Goal: Transaction & Acquisition: Purchase product/service

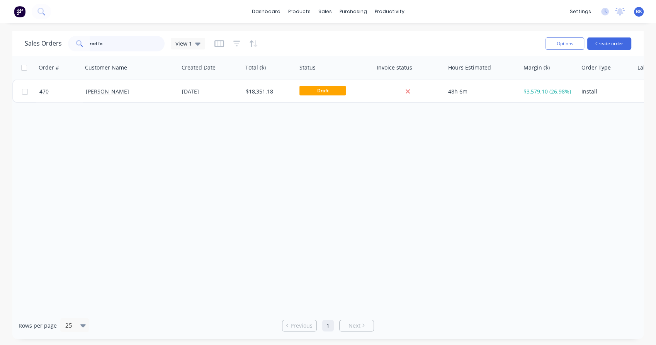
click at [116, 44] on input "rod fo" at bounding box center [127, 43] width 75 height 15
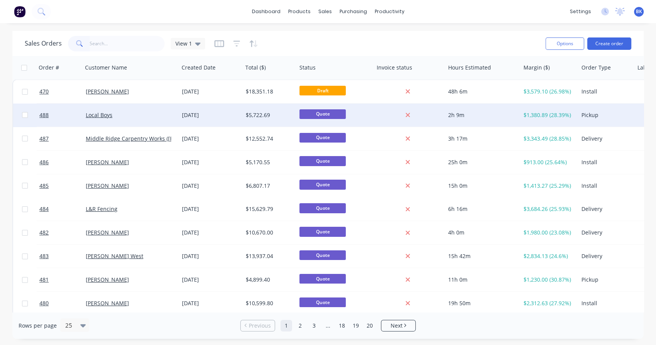
click at [133, 118] on div "Local Boys" at bounding box center [129, 115] width 86 height 8
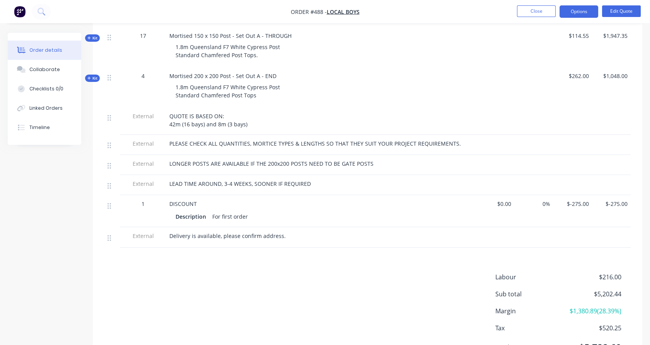
scroll to position [414, 0]
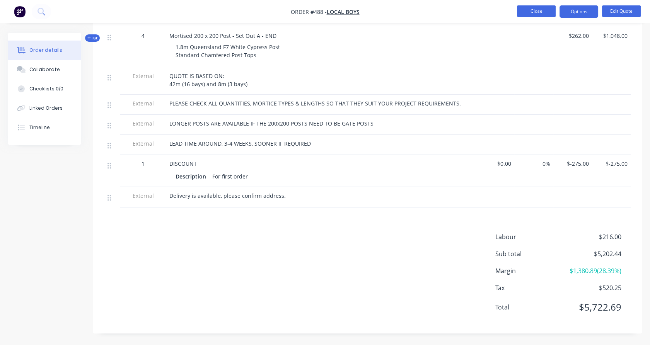
click at [537, 12] on button "Close" at bounding box center [536, 11] width 39 height 12
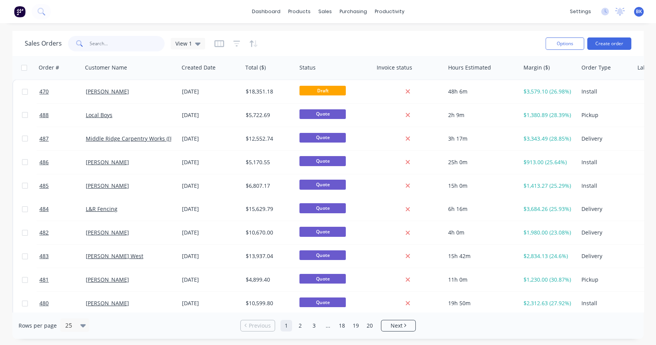
click at [127, 46] on input "text" at bounding box center [127, 43] width 75 height 15
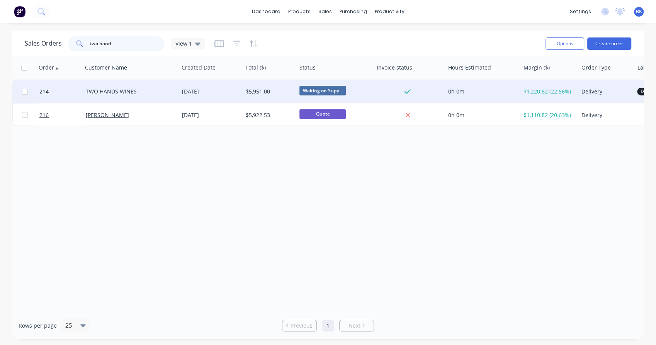
type input "two hand"
click at [147, 91] on div "TWO HANDS WINES" at bounding box center [129, 92] width 86 height 8
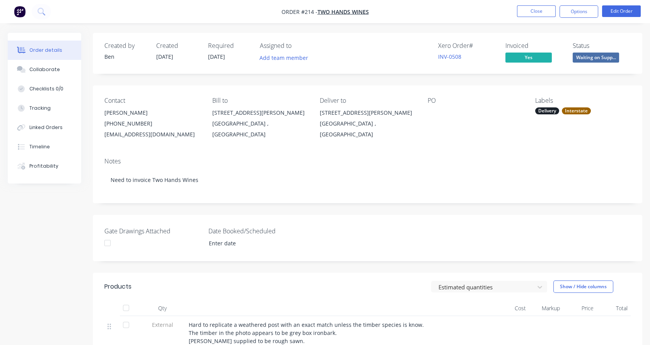
click at [158, 128] on div "[PHONE_NUMBER]" at bounding box center [151, 123] width 95 height 11
click at [146, 117] on div "[PERSON_NAME]" at bounding box center [151, 112] width 95 height 11
click at [130, 123] on div "[PHONE_NUMBER]" at bounding box center [151, 123] width 95 height 11
click at [628, 9] on button "Edit Order" at bounding box center [621, 11] width 39 height 12
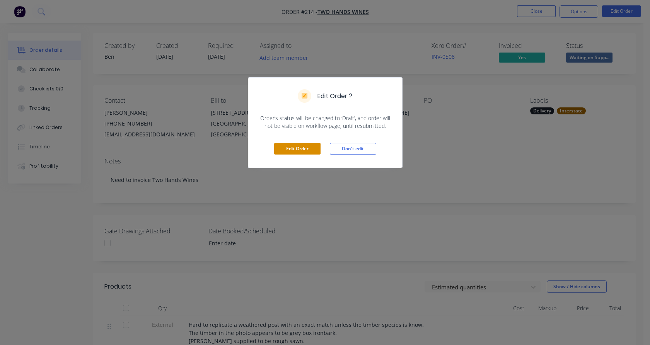
click at [300, 146] on button "Edit Order" at bounding box center [297, 149] width 46 height 12
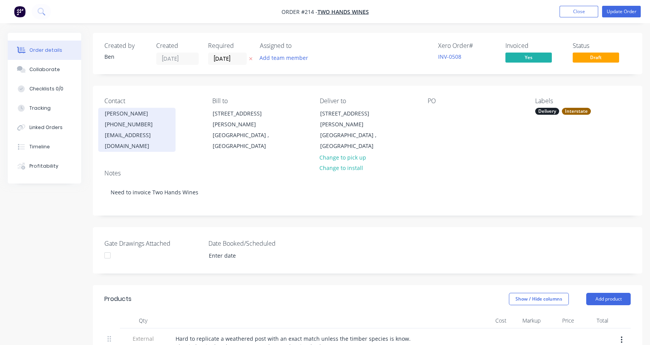
click at [140, 122] on div "[PHONE_NUMBER]" at bounding box center [137, 124] width 64 height 11
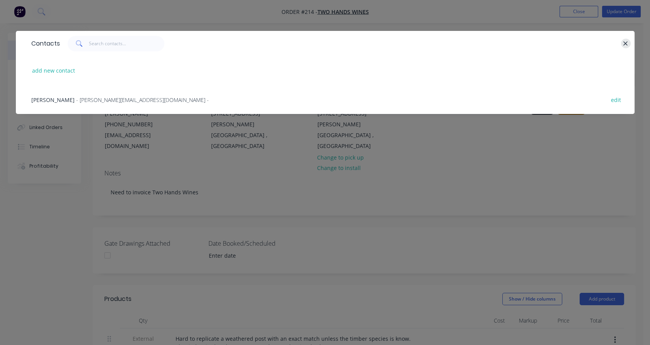
click at [626, 43] on icon "button" at bounding box center [626, 43] width 4 height 4
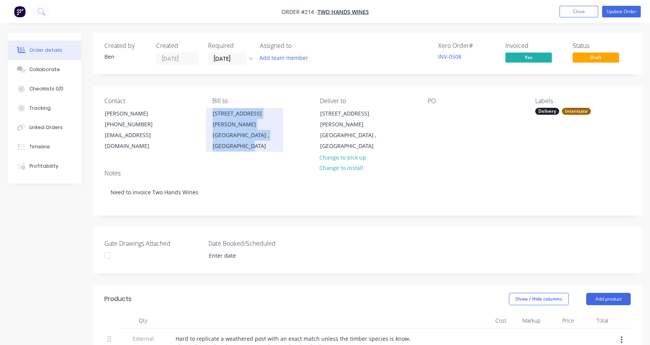
drag, startPoint x: 259, startPoint y: 139, endPoint x: 212, endPoint y: 114, distance: 53.4
click at [212, 114] on div "[STREET_ADDRESS][PERSON_NAME]" at bounding box center [244, 130] width 77 height 44
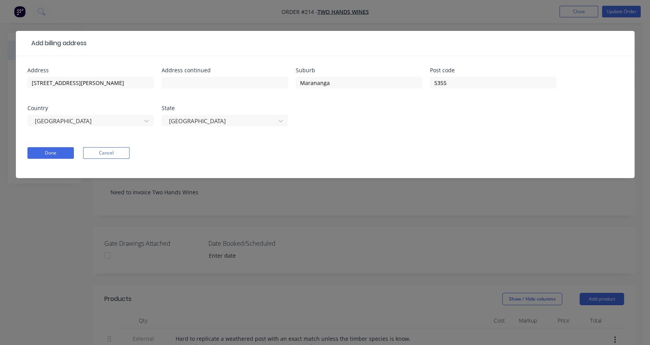
click at [588, 15] on div "Add billing address Address [GEOGRAPHIC_DATA][PERSON_NAME] Address continued Su…" at bounding box center [325, 172] width 650 height 345
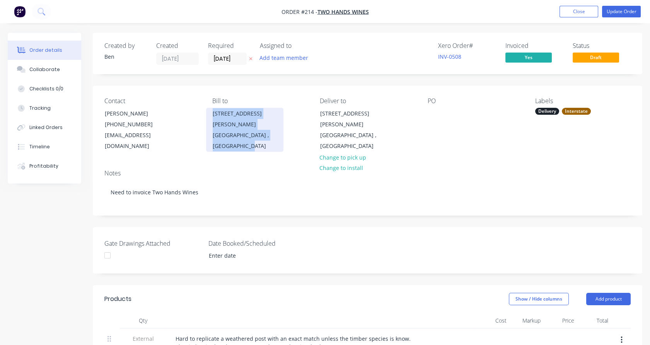
copy div "[STREET_ADDRESS][PERSON_NAME]"
drag, startPoint x: 266, startPoint y: 139, endPoint x: 211, endPoint y: 111, distance: 61.4
click at [211, 111] on div "[STREET_ADDRESS][PERSON_NAME]" at bounding box center [244, 130] width 77 height 44
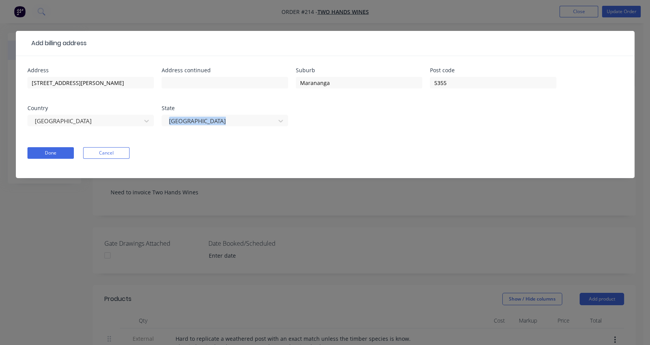
click at [211, 111] on div "State [GEOGRAPHIC_DATA]" at bounding box center [225, 121] width 126 height 30
click at [539, 25] on div "Add billing address Address [GEOGRAPHIC_DATA][PERSON_NAME] Address continued Su…" at bounding box center [325, 172] width 650 height 345
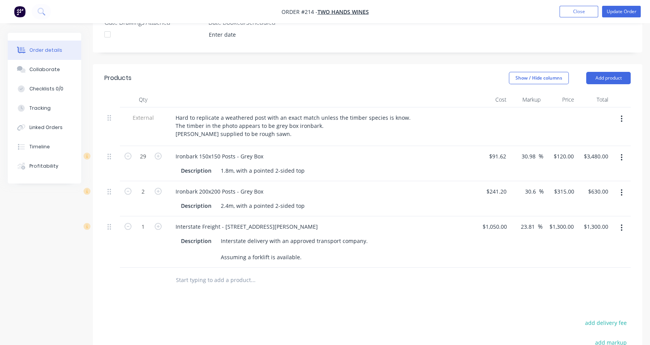
scroll to position [189, 0]
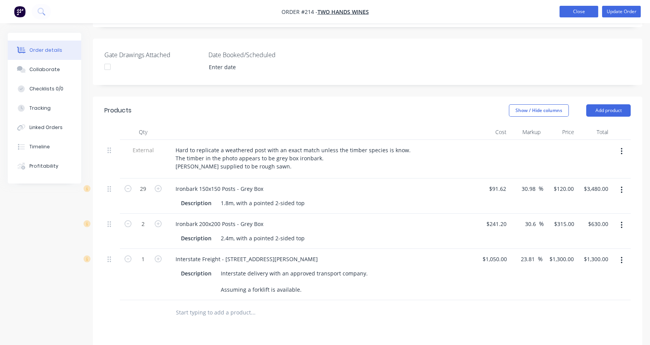
click at [583, 9] on button "Close" at bounding box center [578, 12] width 39 height 12
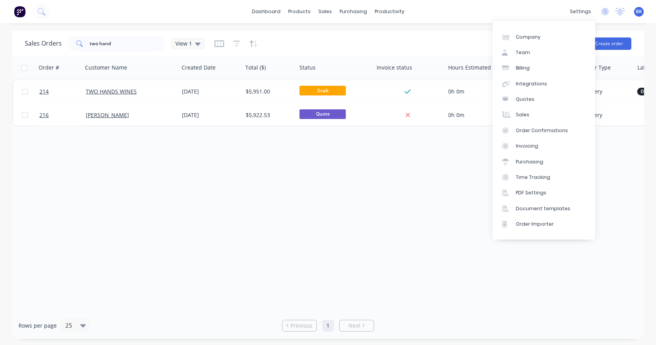
click at [186, 191] on div "Order # Customer Name Created Date Total ($) Status Invoice status Hours Estima…" at bounding box center [328, 184] width 632 height 256
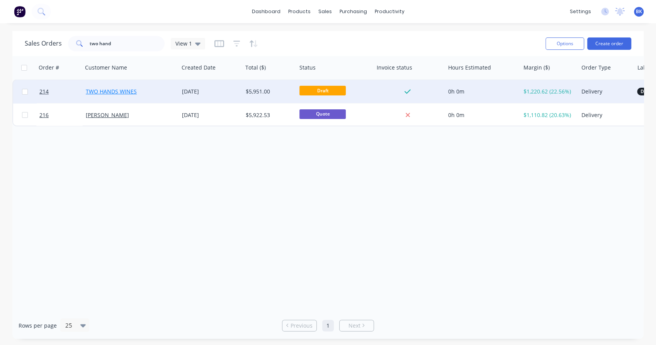
click at [126, 91] on link "TWO HANDS WINES" at bounding box center [111, 91] width 51 height 7
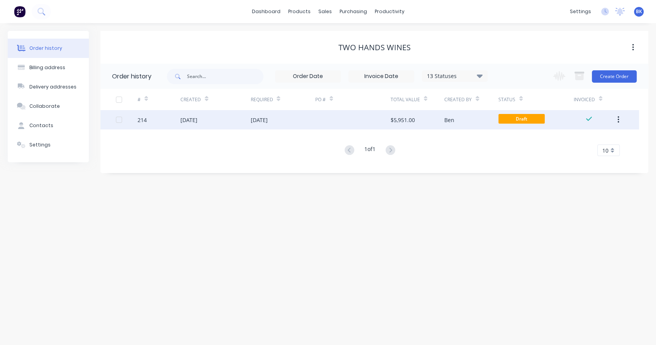
click at [308, 122] on div "[DATE]" at bounding box center [282, 119] width 65 height 19
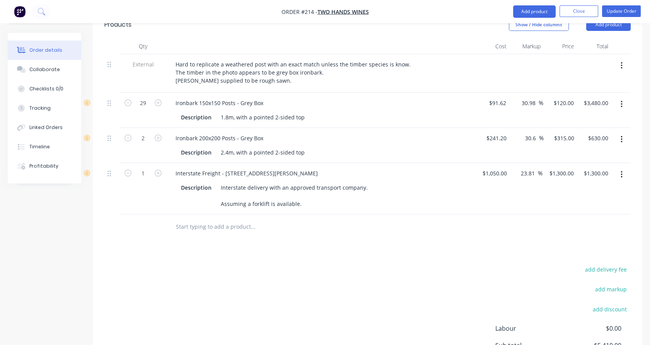
scroll to position [275, 0]
click at [589, 12] on button "Close" at bounding box center [578, 11] width 39 height 12
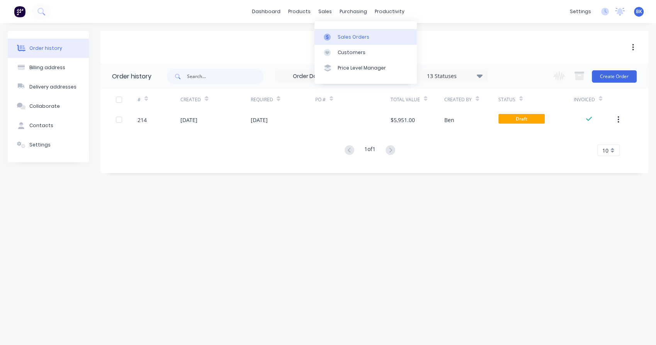
click at [331, 39] on icon at bounding box center [327, 37] width 7 height 7
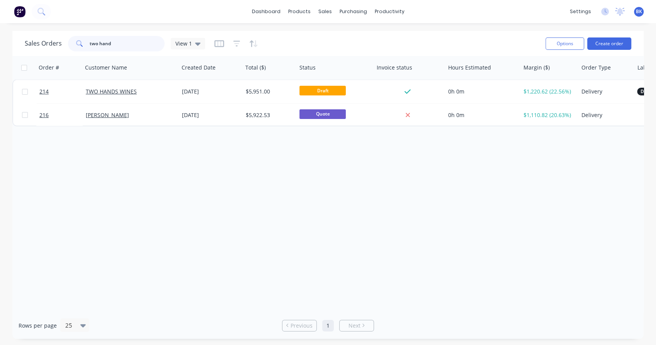
click at [124, 43] on input "two hand" at bounding box center [127, 43] width 75 height 15
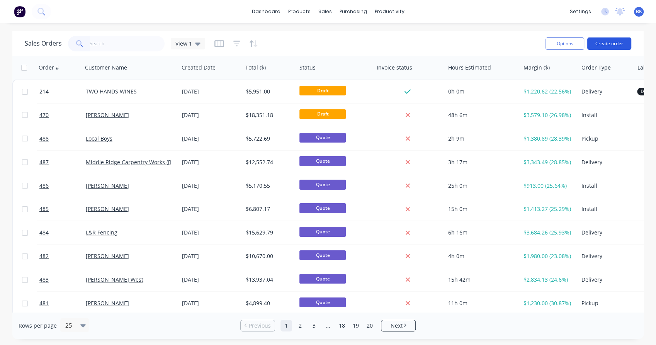
click at [603, 45] on button "Create order" at bounding box center [610, 43] width 44 height 12
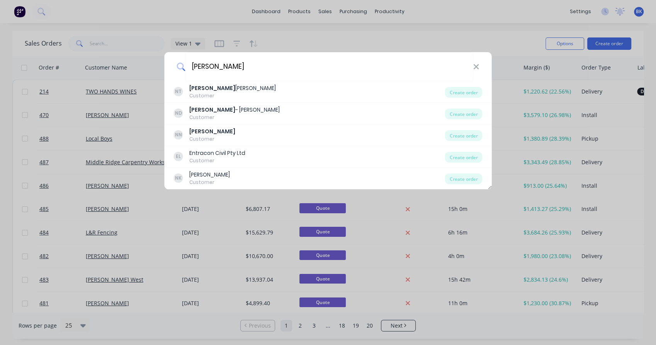
type input "[PERSON_NAME]"
click at [477, 65] on icon at bounding box center [476, 66] width 5 height 5
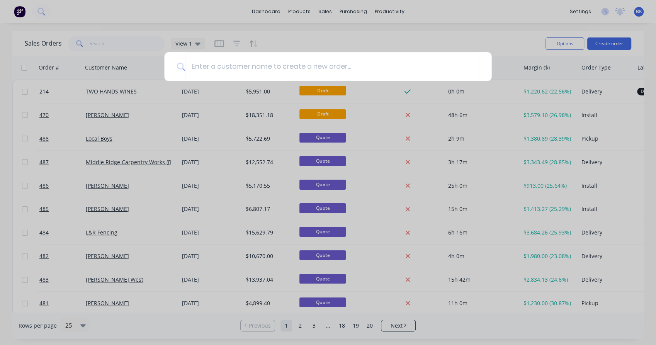
click at [323, 9] on div at bounding box center [328, 172] width 656 height 345
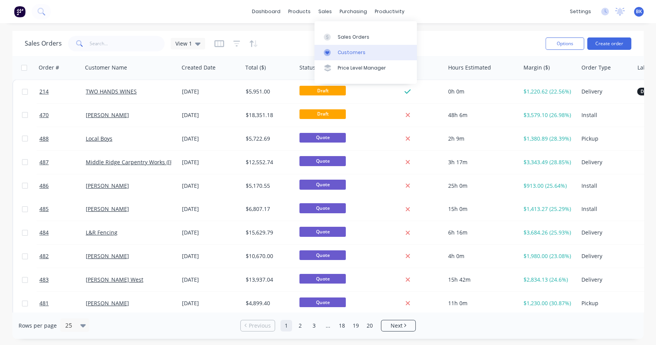
click at [344, 53] on div "Customers" at bounding box center [352, 52] width 28 height 7
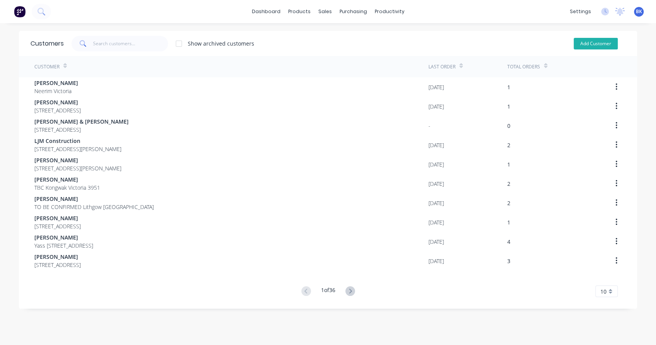
click at [582, 46] on button "Add Customer" at bounding box center [596, 44] width 44 height 12
select select "AU"
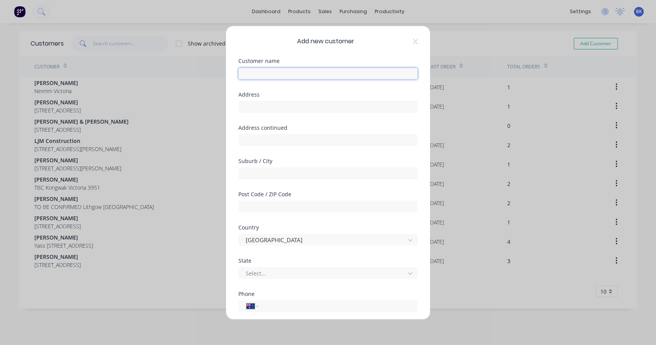
click at [397, 77] on input "text" at bounding box center [328, 74] width 179 height 12
type input "[PERSON_NAME]"
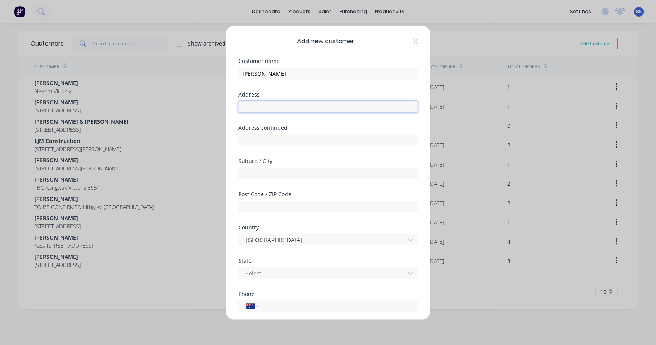
click at [264, 108] on input "text" at bounding box center [328, 107] width 179 height 12
paste input "[STREET_ADDRESS]"
click at [297, 105] on input "[STREET_ADDRESS]" at bounding box center [328, 107] width 179 height 12
type input "[STREET_ADDRESS]"
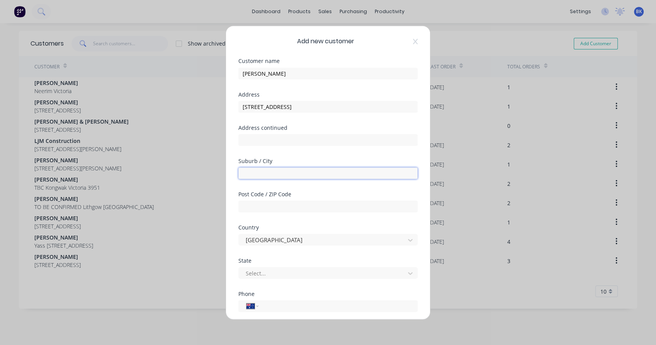
click at [279, 170] on input "text" at bounding box center [328, 173] width 179 height 12
paste input "Inverloch"
type input "Inverloch"
click at [290, 153] on div "Address continued" at bounding box center [328, 141] width 179 height 33
click at [276, 205] on input "text" at bounding box center [328, 207] width 179 height 12
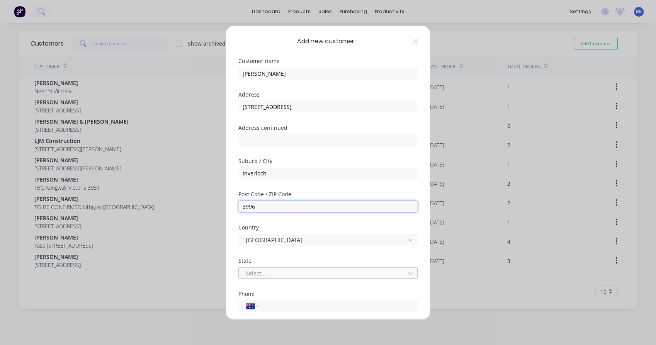
type input "3996"
click at [255, 275] on div at bounding box center [323, 273] width 156 height 10
type input "v"
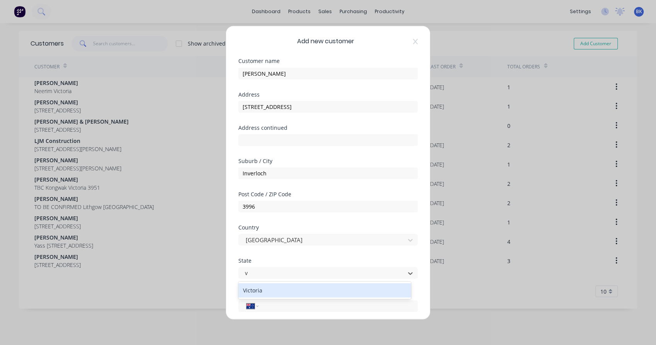
click at [260, 291] on div "Victoria" at bounding box center [325, 290] width 173 height 14
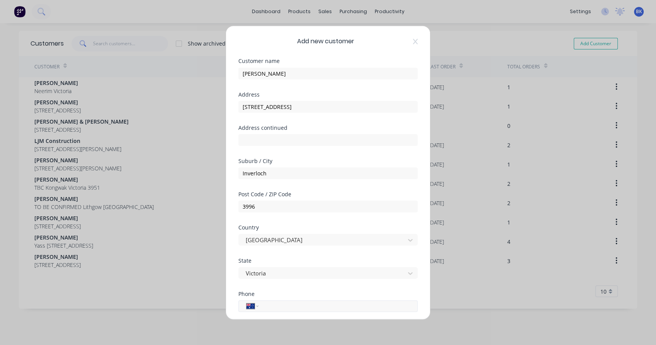
click at [288, 302] on input "tel" at bounding box center [337, 306] width 146 height 9
paste input "0410 626 651"
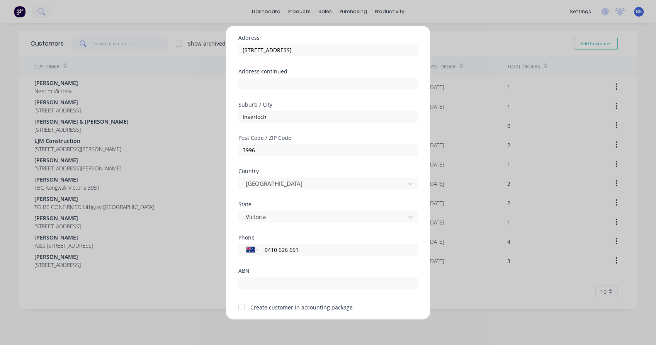
type input "0410 626 651"
click at [241, 305] on div at bounding box center [241, 306] width 15 height 15
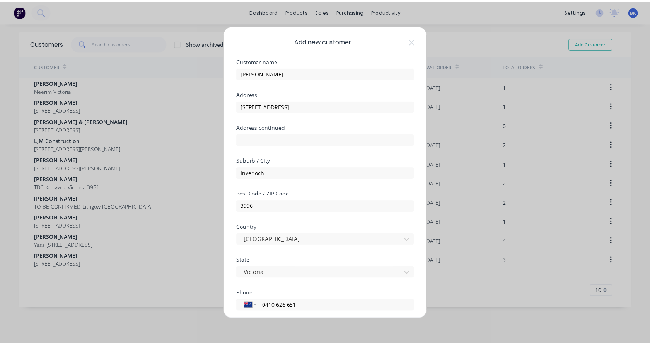
scroll to position [83, 0]
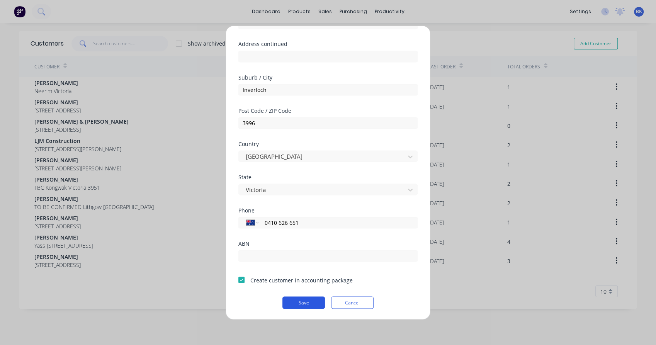
click at [303, 306] on button "Save" at bounding box center [304, 302] width 43 height 12
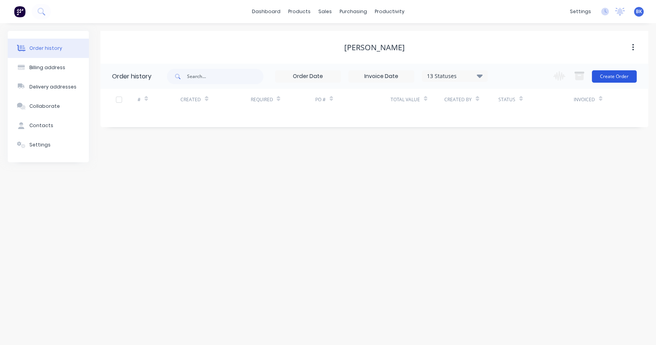
click at [622, 73] on button "Create Order" at bounding box center [614, 76] width 45 height 12
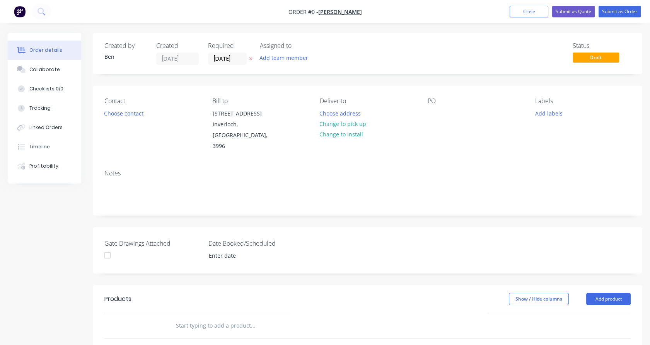
click at [198, 318] on input "text" at bounding box center [252, 325] width 155 height 15
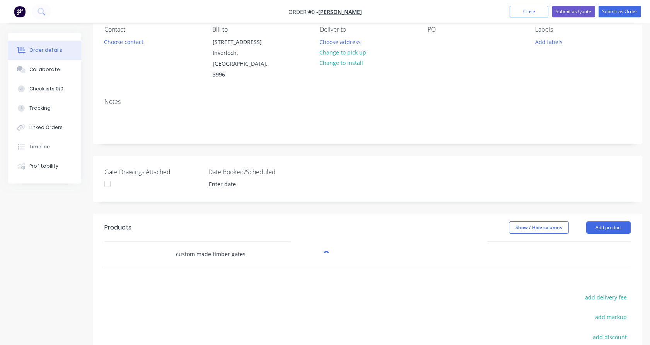
scroll to position [74, 0]
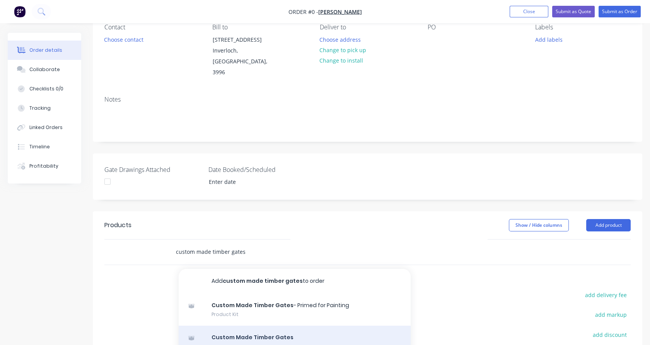
type input "custom made timber gates"
click at [270, 326] on div "Custom Made Timber Gates Product Kit" at bounding box center [295, 342] width 232 height 32
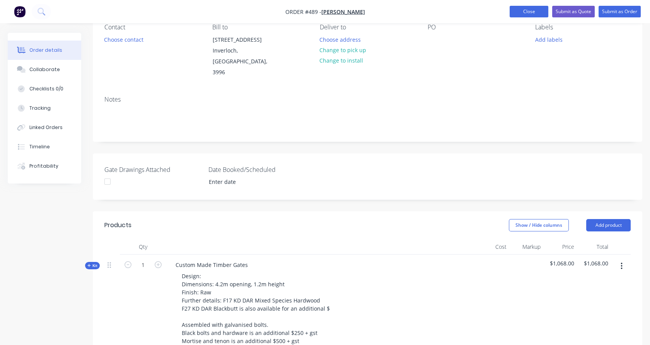
click at [533, 14] on button "Close" at bounding box center [528, 12] width 39 height 12
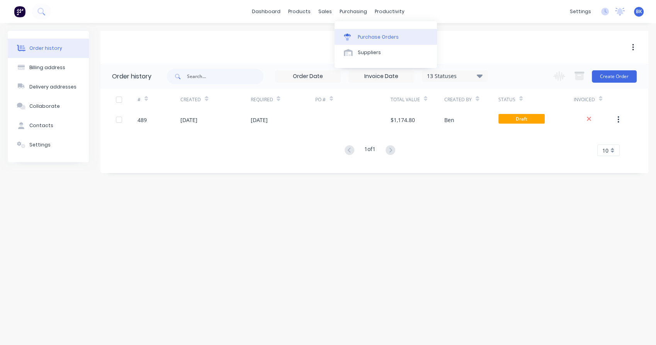
click at [357, 34] on link "Purchase Orders" at bounding box center [386, 36] width 102 height 15
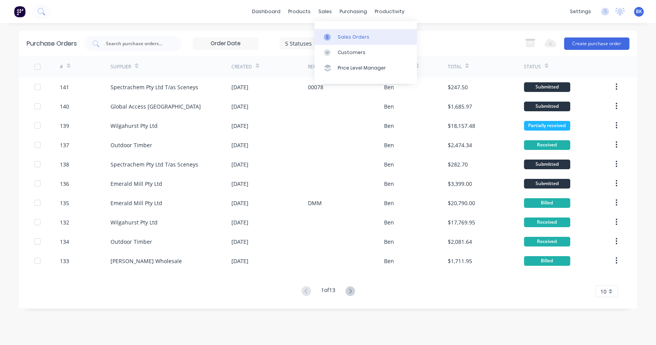
click at [337, 36] on link "Sales Orders" at bounding box center [366, 36] width 102 height 15
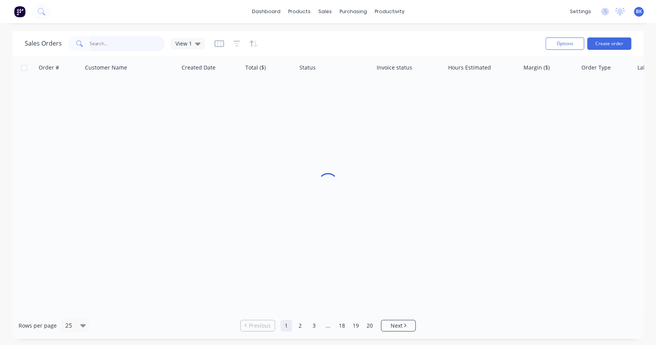
click at [99, 47] on input "text" at bounding box center [127, 43] width 75 height 15
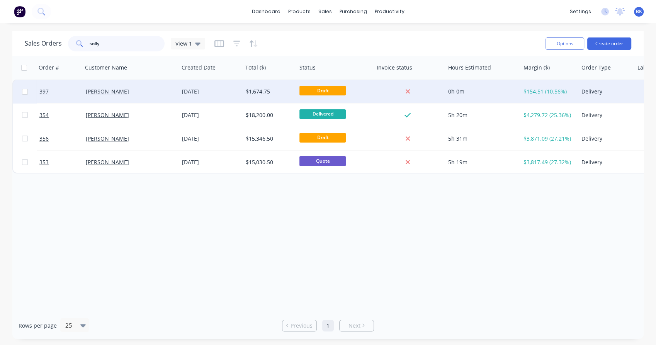
type input "solly"
click at [138, 89] on div "[PERSON_NAME]" at bounding box center [129, 92] width 86 height 8
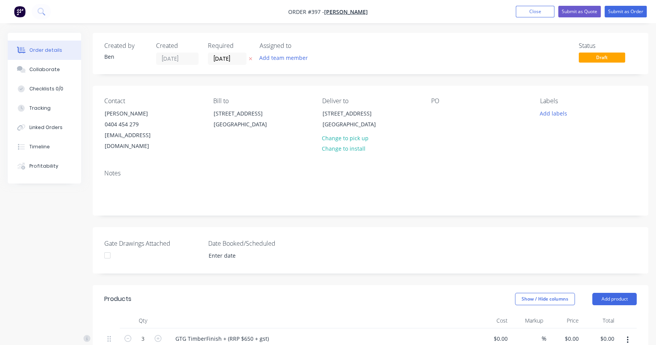
type input "$413.33"
type input "11.29"
type input "$460.00"
type input "$1,380.00"
type input "$42.00"
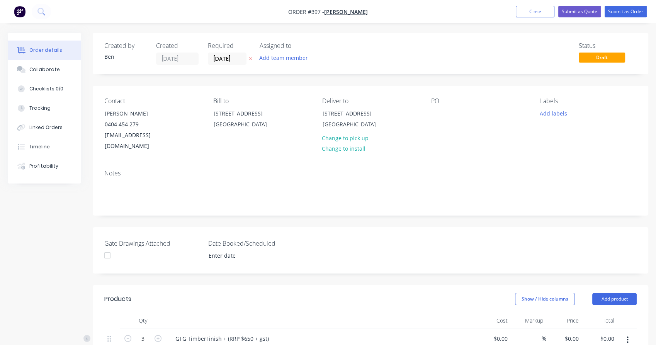
type input "19.05"
type input "$50.00"
type input "$26.00"
type input "25"
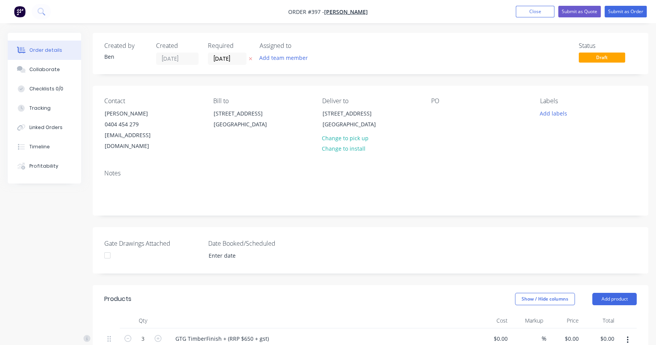
type input "$32.50"
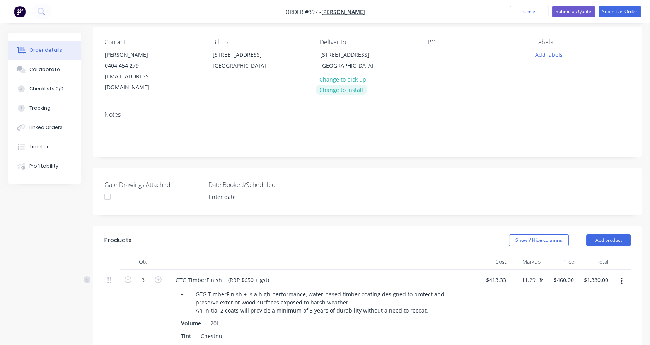
scroll to position [32, 0]
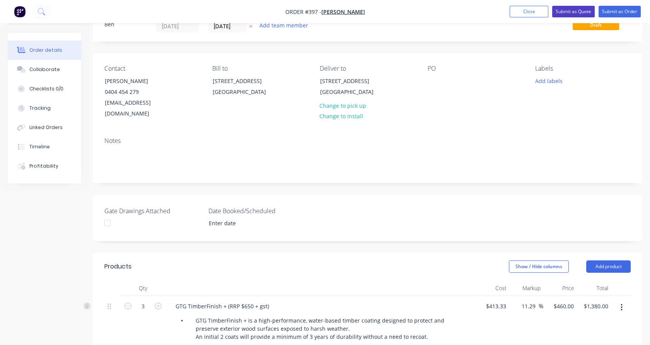
click at [567, 12] on button "Submit as Quote" at bounding box center [573, 12] width 43 height 12
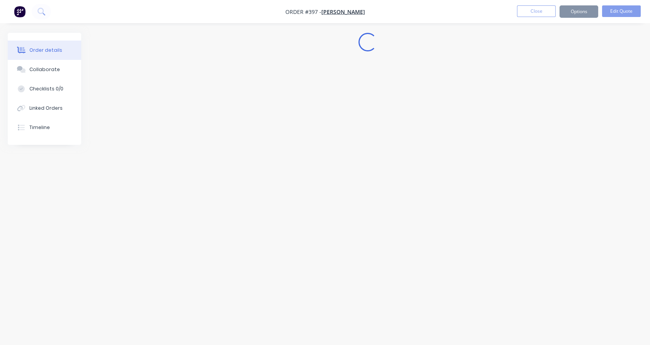
scroll to position [0, 0]
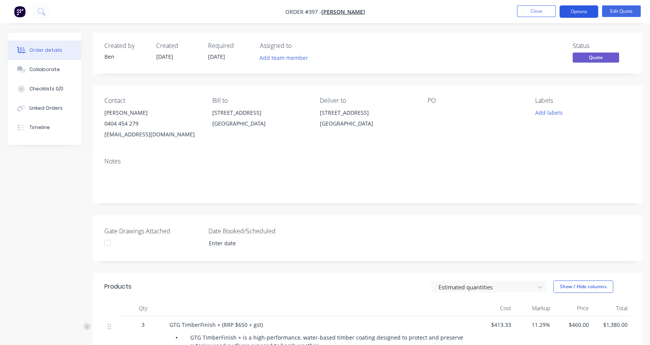
click at [589, 12] on button "Options" at bounding box center [578, 11] width 39 height 12
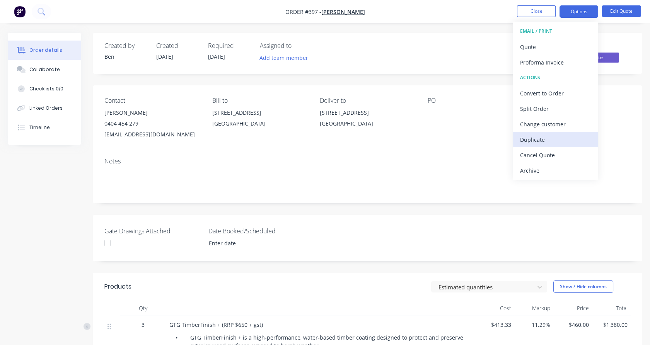
click at [561, 139] on div "Duplicate" at bounding box center [555, 139] width 71 height 11
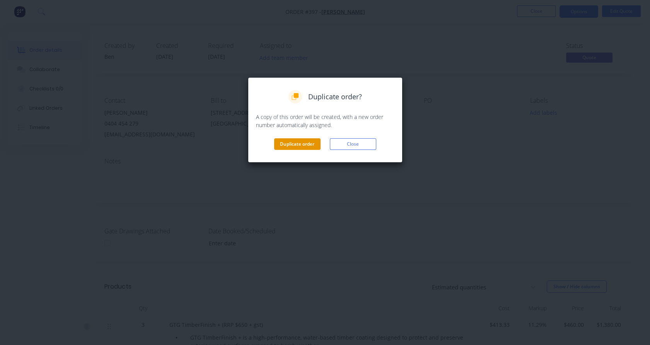
click at [288, 143] on button "Duplicate order" at bounding box center [297, 144] width 46 height 12
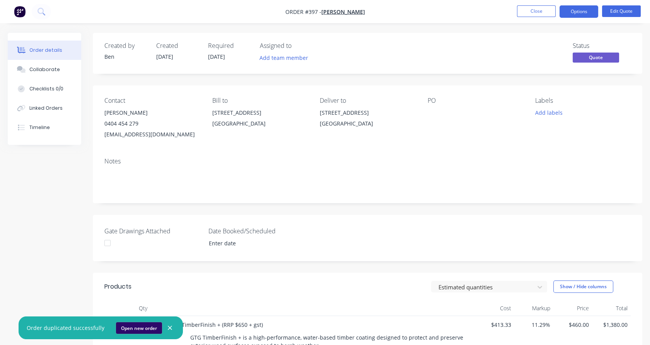
click at [137, 327] on button "Open new order" at bounding box center [139, 328] width 46 height 12
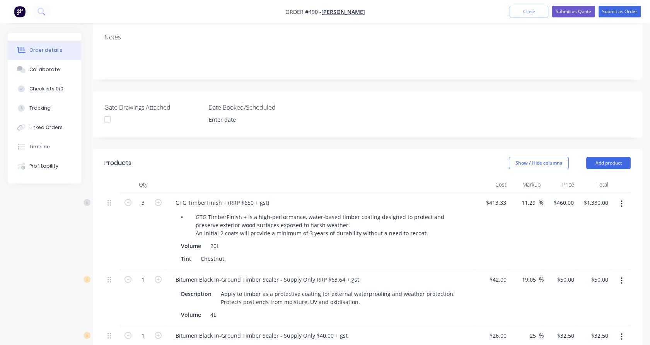
scroll to position [142, 0]
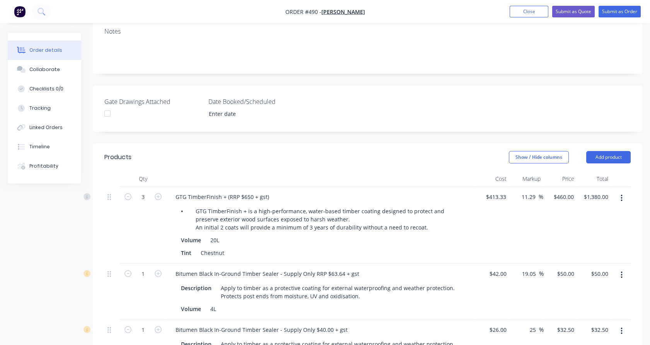
click at [622, 194] on icon "button" at bounding box center [621, 198] width 2 height 9
click at [585, 259] on div "Delete" at bounding box center [594, 264] width 60 height 11
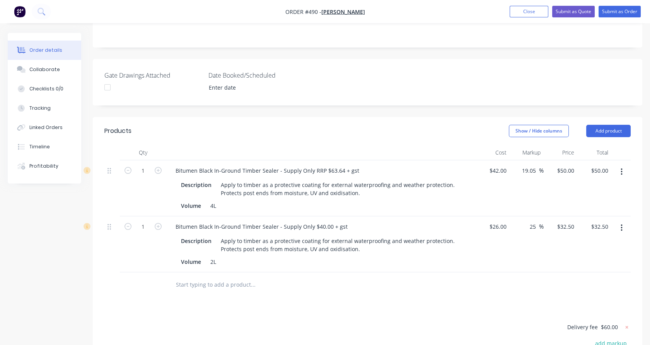
scroll to position [167, 0]
click at [608, 15] on button "Submit as Order" at bounding box center [619, 12] width 42 height 12
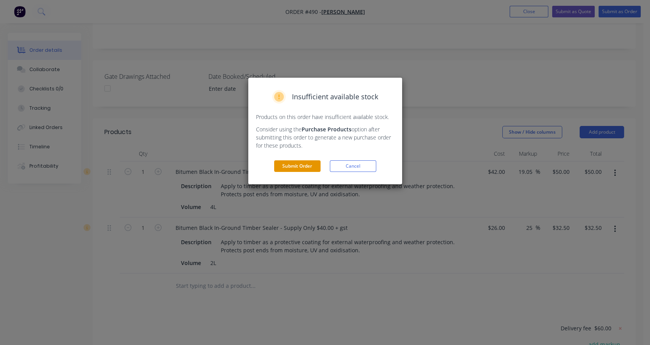
click at [312, 167] on button "Submit Order" at bounding box center [297, 166] width 46 height 12
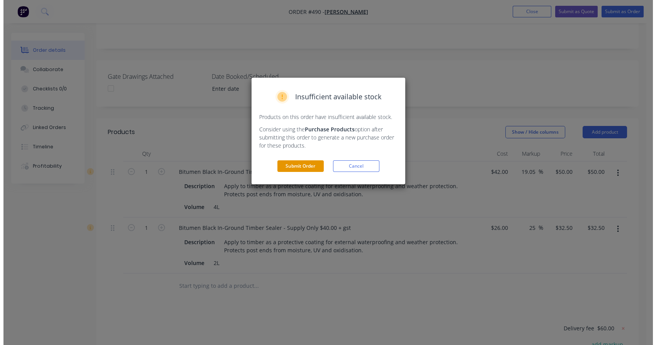
scroll to position [0, 0]
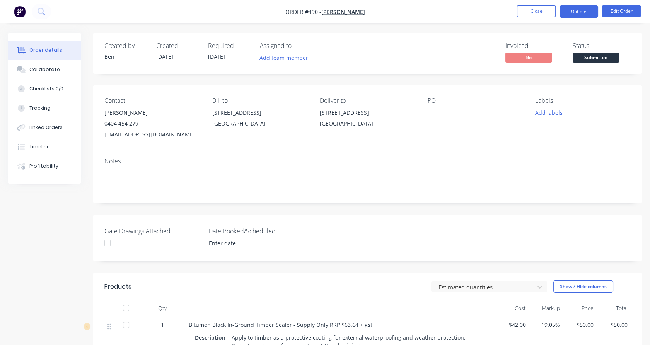
click at [580, 10] on button "Options" at bounding box center [578, 11] width 39 height 12
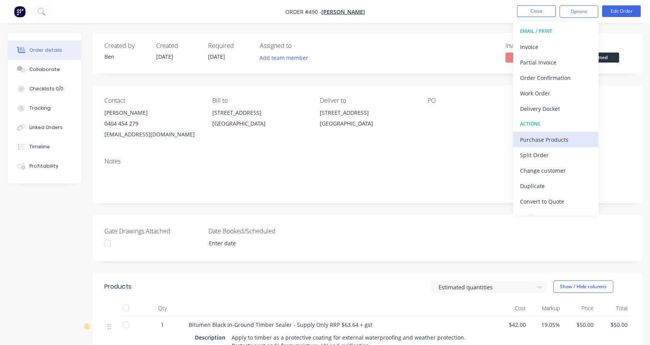
click at [550, 137] on div "Purchase Products" at bounding box center [555, 139] width 71 height 11
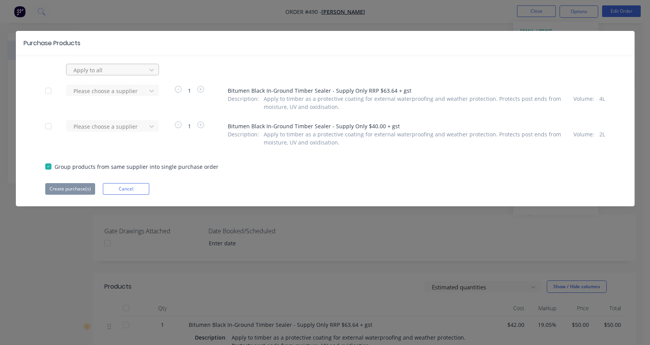
click at [128, 72] on div at bounding box center [108, 70] width 70 height 10
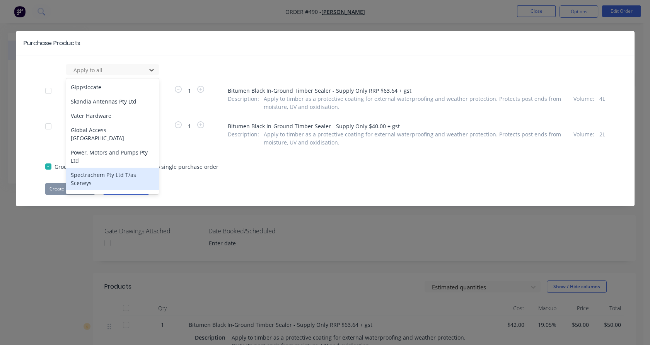
click at [113, 168] on div "Spectrachem Pty Ltd T/as Sceneys" at bounding box center [112, 179] width 93 height 22
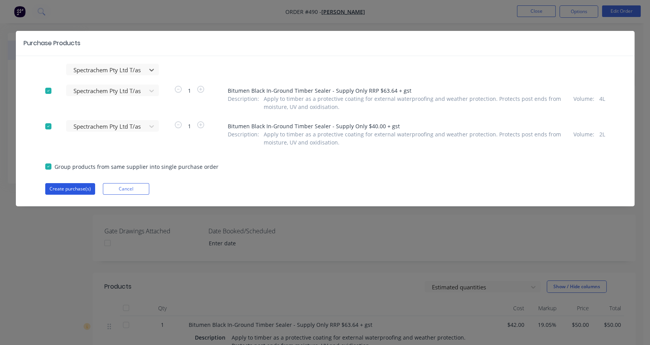
click at [68, 192] on button "Create purchase(s)" at bounding box center [70, 189] width 50 height 12
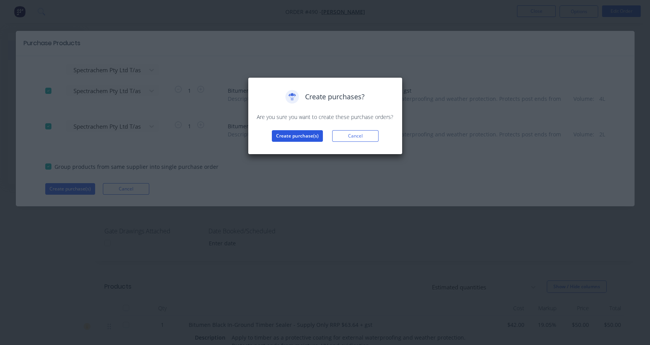
click at [299, 136] on button "Create purchase(s)" at bounding box center [297, 136] width 51 height 12
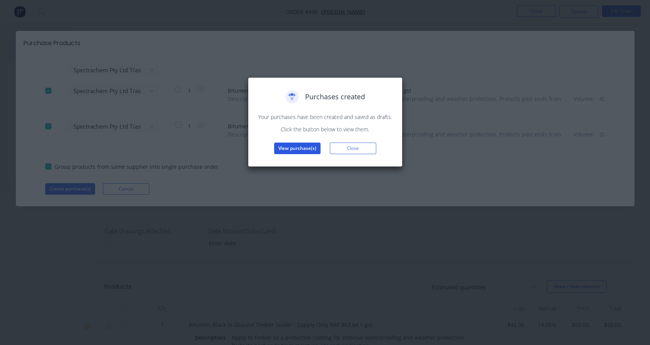
click at [296, 147] on button "View purchase(s)" at bounding box center [297, 149] width 46 height 12
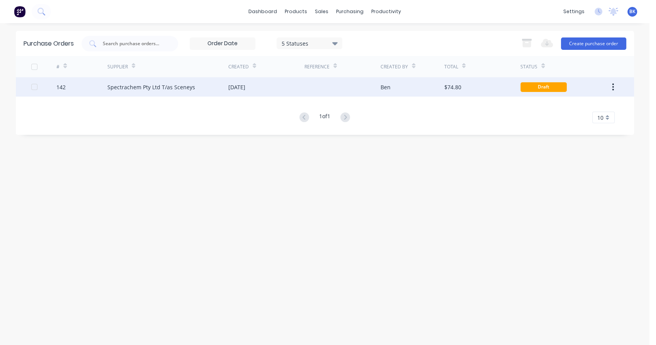
click at [176, 88] on div "Spectrachem Pty Ltd T/as Sceneys" at bounding box center [151, 87] width 88 height 8
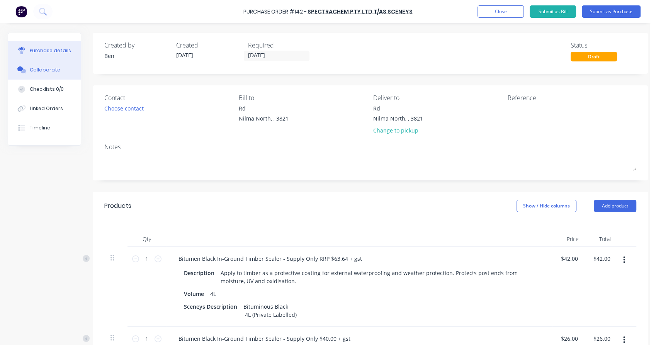
click at [49, 67] on div "Collaborate" at bounding box center [45, 69] width 31 height 7
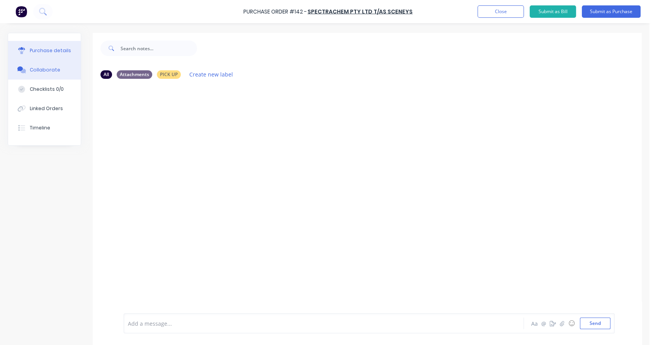
click at [46, 53] on div "Purchase details" at bounding box center [50, 50] width 41 height 7
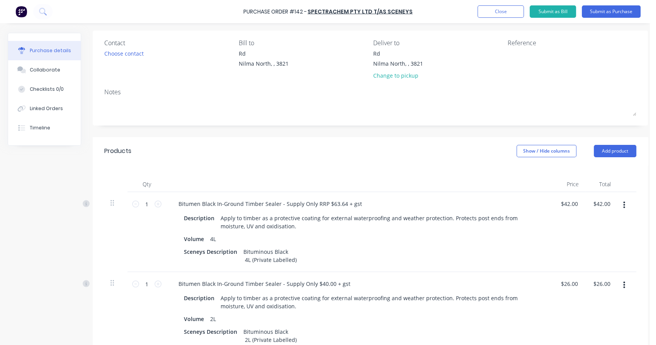
scroll to position [53, 0]
click at [42, 72] on div "Collaborate" at bounding box center [45, 69] width 31 height 7
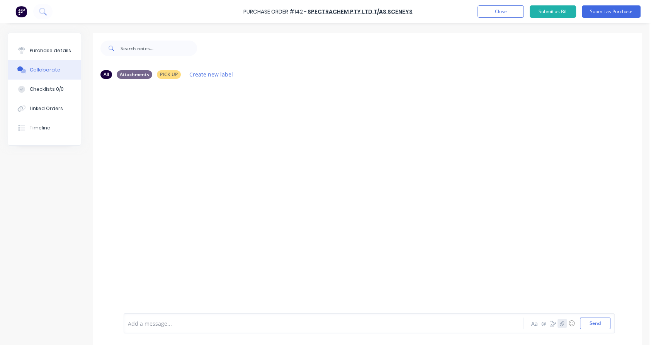
click at [560, 322] on icon "button" at bounding box center [562, 323] width 5 height 5
click at [590, 324] on button "Send" at bounding box center [595, 324] width 31 height 12
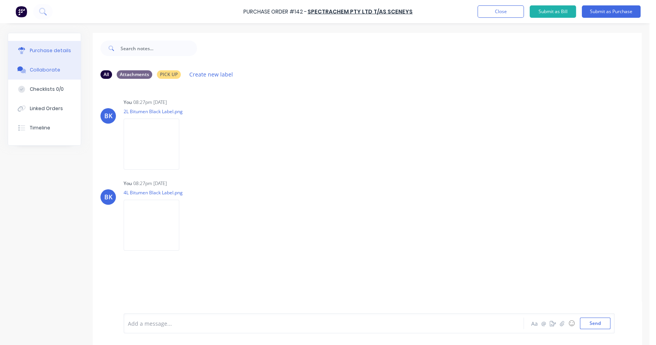
click at [51, 49] on div "Purchase details" at bounding box center [50, 50] width 41 height 7
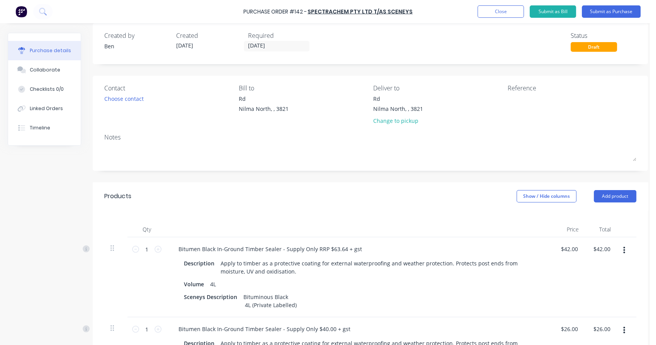
scroll to position [10, 0]
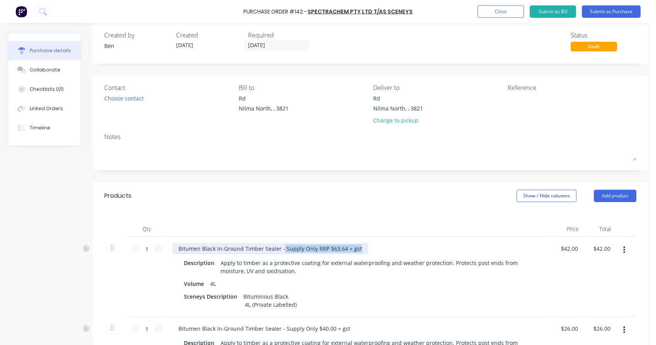
drag, startPoint x: 281, startPoint y: 250, endPoint x: 361, endPoint y: 247, distance: 80.5
click at [361, 247] on div "Bitumen Black In-Ground Timber Sealer - Supply Only RRP $63.64 + gst" at bounding box center [270, 248] width 196 height 11
click at [131, 278] on div "1 1" at bounding box center [147, 277] width 39 height 80
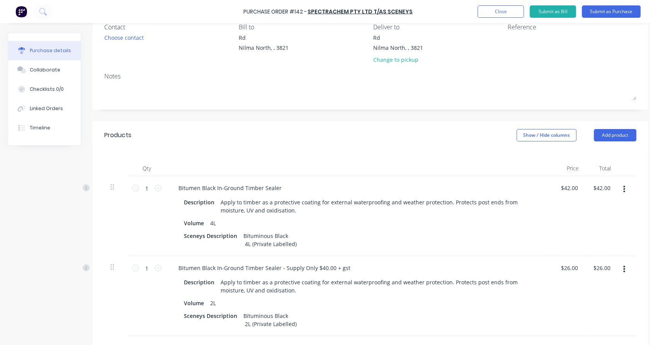
scroll to position [75, 0]
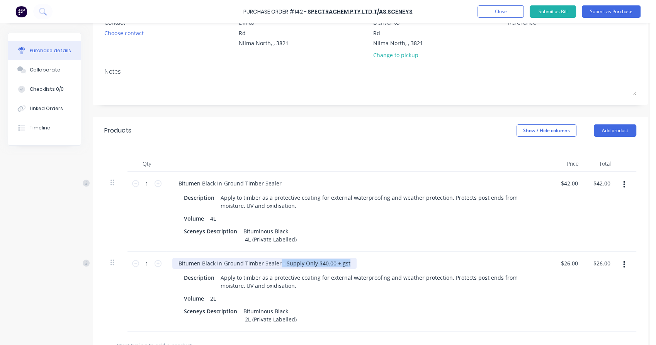
drag, startPoint x: 279, startPoint y: 263, endPoint x: 353, endPoint y: 263, distance: 73.8
click at [353, 263] on div "Bitumen Black In-Ground Timber Sealer - Supply Only $40.00 + gst" at bounding box center [359, 263] width 374 height 11
click at [353, 263] on div "Bitumen Black In-Ground Timber Sealer" at bounding box center [359, 263] width 374 height 11
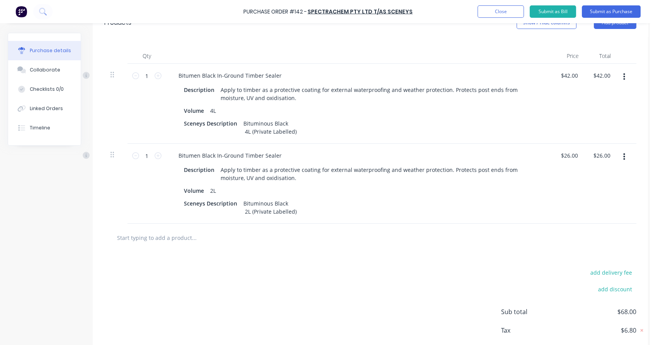
scroll to position [176, 0]
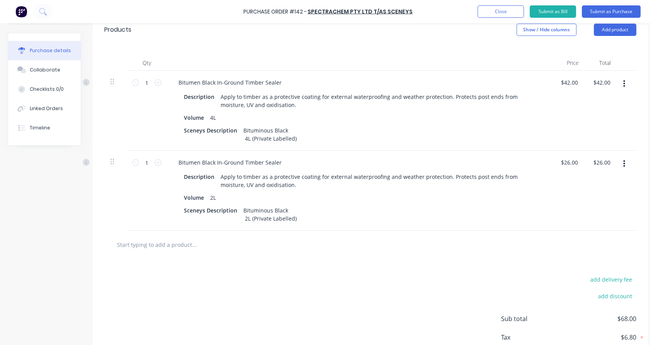
click at [611, 37] on div "Products Show / Hide columns Add product" at bounding box center [370, 30] width 555 height 28
click at [610, 34] on button "Add product" at bounding box center [615, 30] width 43 height 12
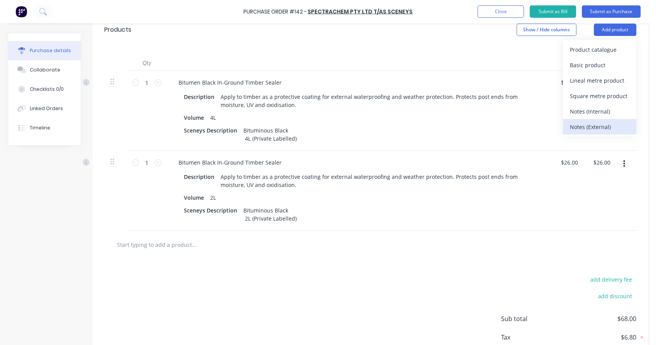
click at [603, 126] on div "Notes (External)" at bounding box center [600, 126] width 60 height 11
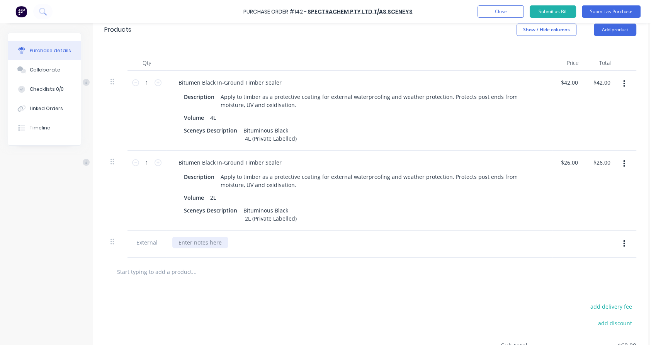
click at [216, 246] on div at bounding box center [200, 242] width 56 height 11
click at [216, 246] on div "Ship to: 449 Wiltons Road Mepunga West, Victoria, 3277" at bounding box center [202, 246] width 61 height 19
click at [234, 264] on div "Ship to: Matt Solly 449 Wiltons Road Mepunga West, Victoria, 3277" at bounding box center [202, 250] width 61 height 27
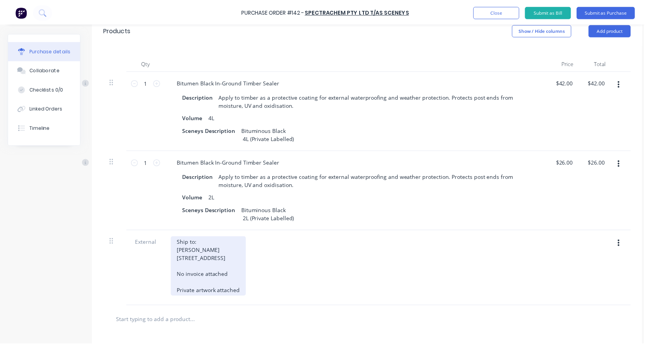
scroll to position [34, 0]
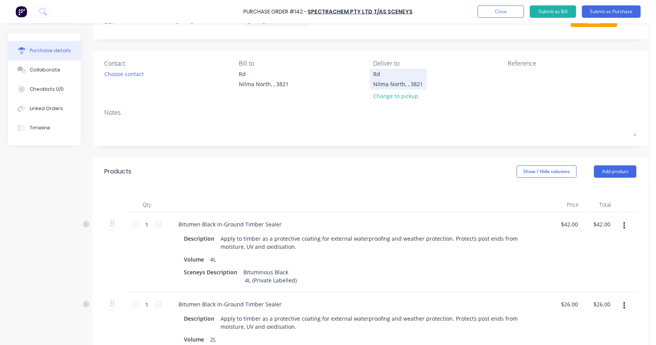
click at [380, 78] on div "Rd Nilma North, , 3821" at bounding box center [398, 79] width 50 height 18
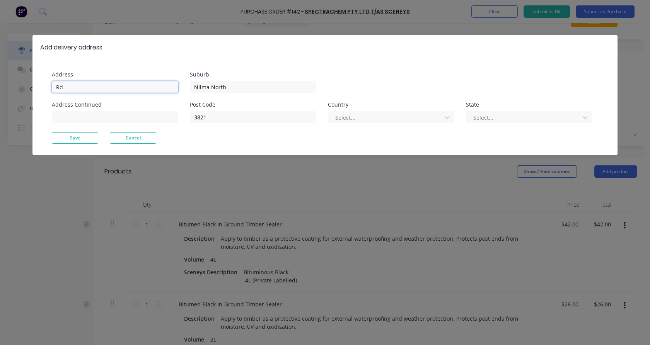
click at [69, 88] on input "Rd" at bounding box center [115, 87] width 126 height 12
paste input "449 Wiltons Road Mepunga West, Victoria, 3277"
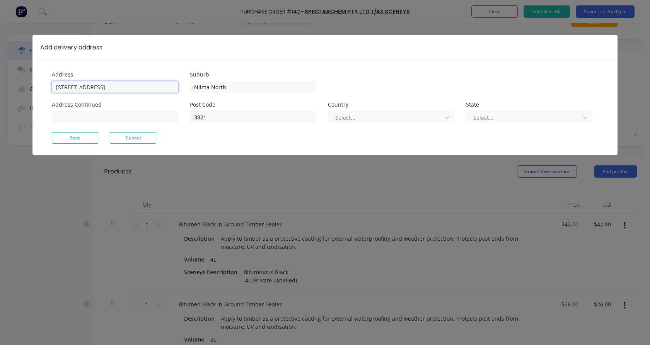
click at [109, 89] on input "449 Wiltons Road Mepunga West, Victoria, 3277" at bounding box center [115, 87] width 126 height 12
drag, startPoint x: 109, startPoint y: 89, endPoint x: 132, endPoint y: 89, distance: 22.8
click at [132, 89] on input "449 Wiltons Road Mepunga West, Victoria, 3277" at bounding box center [115, 87] width 126 height 12
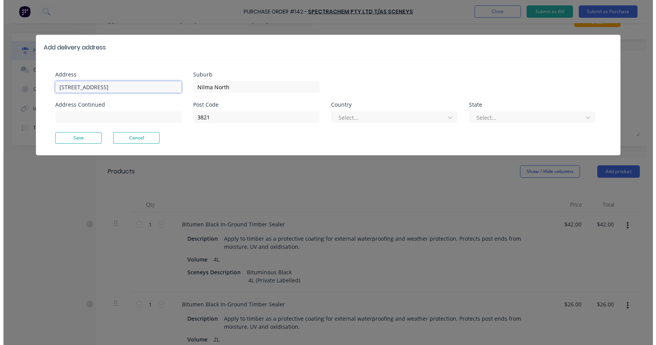
scroll to position [0, 0]
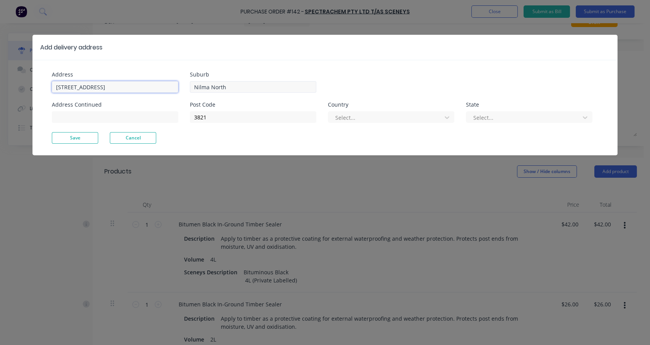
type input "449 Wiltons Road , Victoria, 3277"
click at [210, 86] on input "Nilma North" at bounding box center [253, 87] width 126 height 12
paste input "Mepunga West"
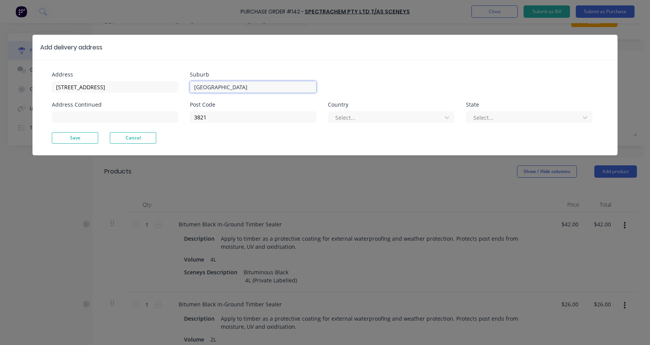
click at [210, 86] on input "Mepunga West" at bounding box center [253, 87] width 126 height 12
type input "Mepunga West"
drag, startPoint x: 206, startPoint y: 117, endPoint x: 193, endPoint y: 114, distance: 13.4
click at [193, 114] on input "3821" at bounding box center [253, 117] width 126 height 12
type input "3277"
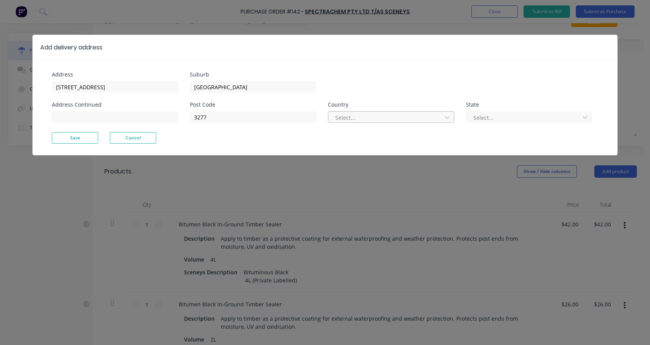
click at [368, 117] on div at bounding box center [385, 118] width 103 height 10
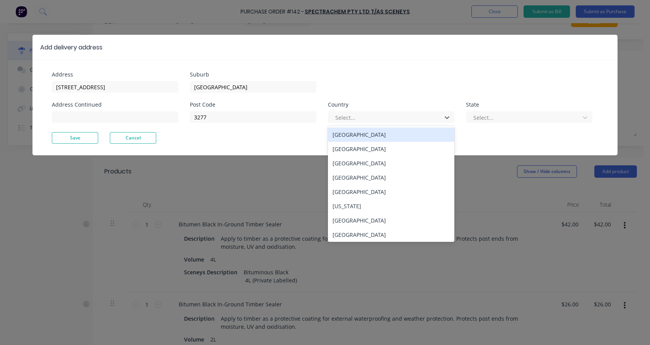
click at [365, 130] on div "[GEOGRAPHIC_DATA]" at bounding box center [391, 135] width 126 height 14
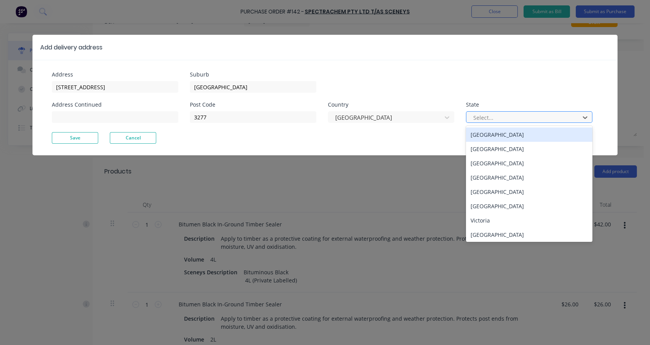
click at [498, 120] on div at bounding box center [523, 118] width 103 height 10
type input "v"
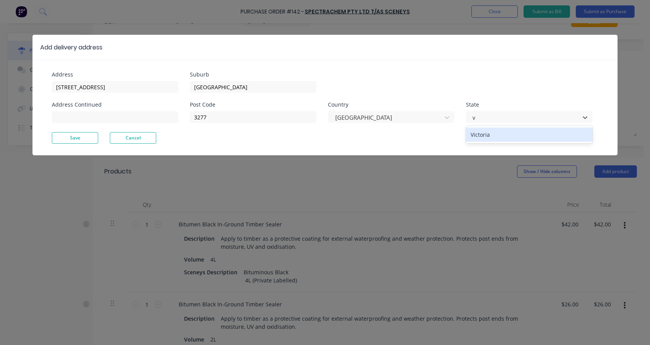
click at [483, 131] on div "Victoria" at bounding box center [529, 135] width 126 height 14
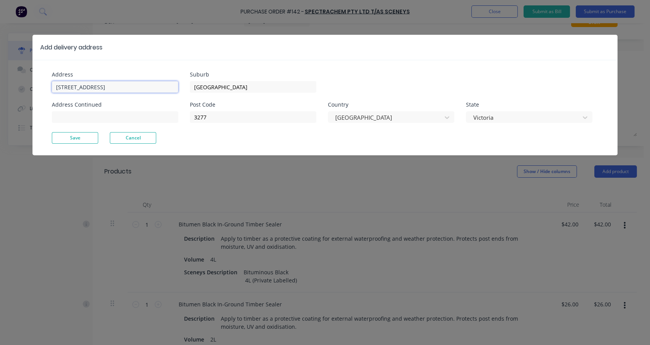
drag, startPoint x: 147, startPoint y: 90, endPoint x: 99, endPoint y: 87, distance: 48.1
click at [99, 87] on input "449 Wiltons Road , Victoria, 3277" at bounding box center [115, 87] width 126 height 12
type input "[STREET_ADDRESS]"
click at [48, 116] on div "Address 449 Wiltons Road Address Continued Suburb Mepunga West Post Code 3277 C…" at bounding box center [324, 107] width 585 height 95
click at [65, 136] on button "Save" at bounding box center [75, 138] width 46 height 12
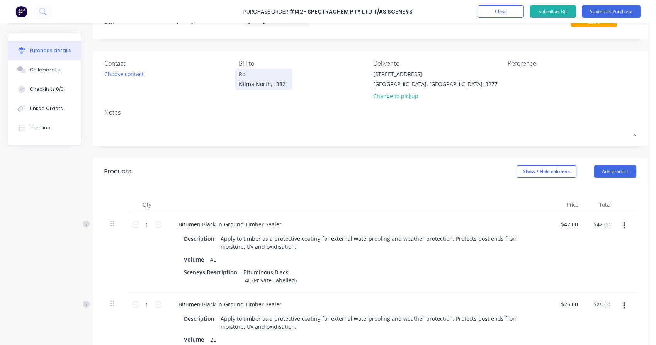
click at [256, 81] on div "Nilma North, , 3821" at bounding box center [264, 84] width 50 height 8
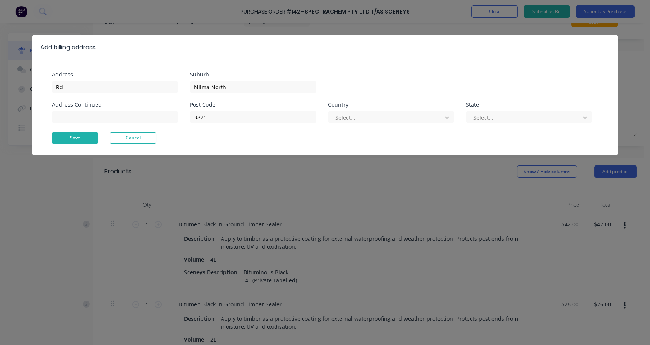
click at [83, 140] on button "Save" at bounding box center [75, 138] width 46 height 12
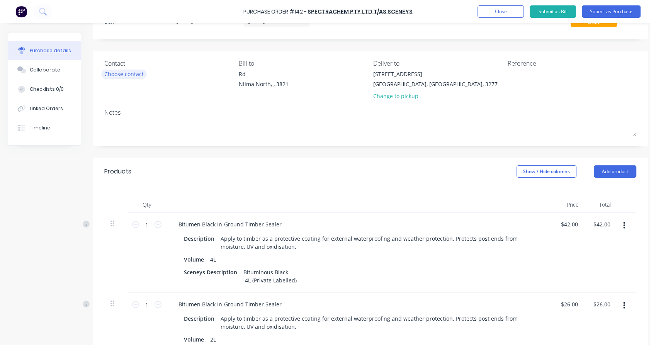
click at [134, 73] on div "Choose contact" at bounding box center [123, 74] width 39 height 8
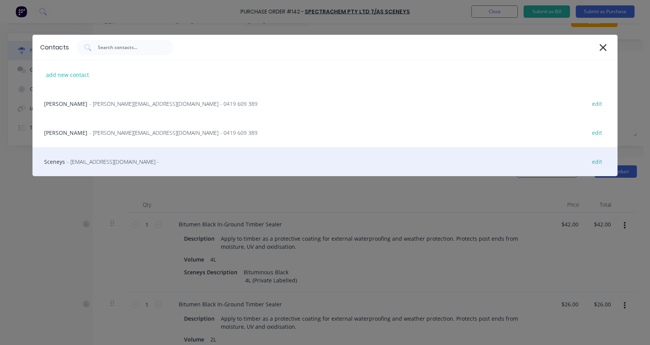
click at [87, 161] on span "- admin@sceneys.com.au -" at bounding box center [113, 162] width 92 height 8
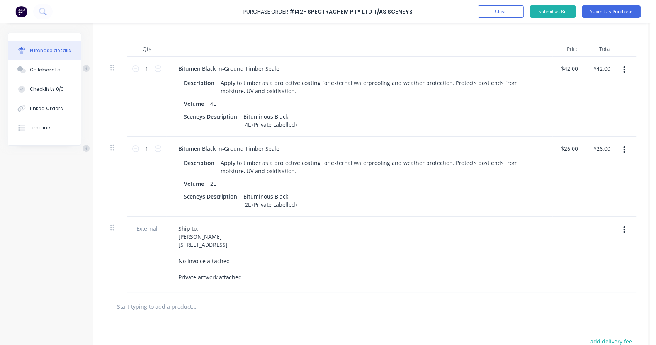
scroll to position [85, 0]
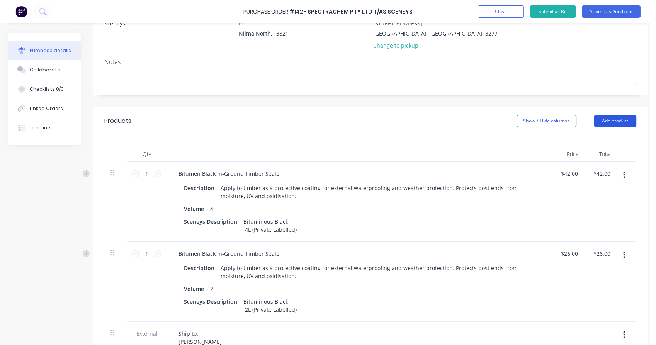
click at [607, 121] on button "Add product" at bounding box center [615, 121] width 43 height 12
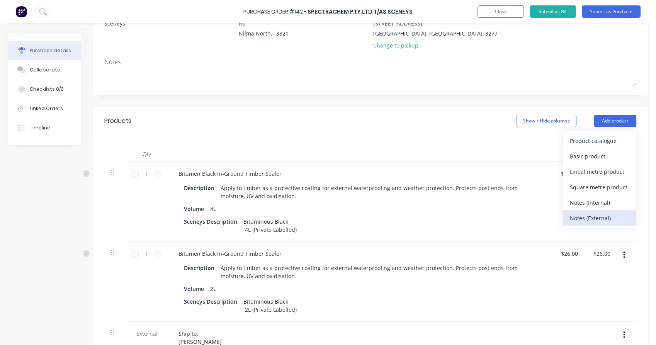
click at [588, 213] on div "Notes (External)" at bounding box center [600, 218] width 60 height 11
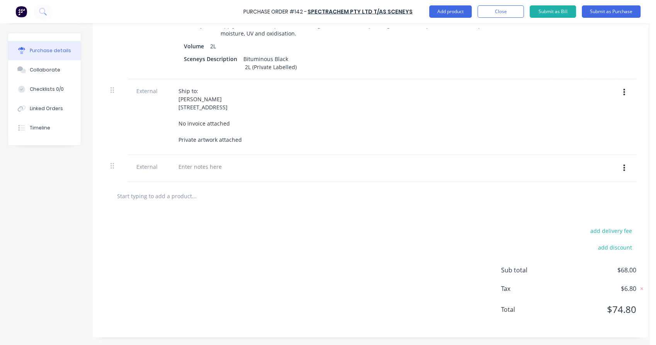
scroll to position [339, 0]
click at [203, 163] on div at bounding box center [200, 166] width 56 height 11
click at [203, 163] on div "Will be sending Spectra" at bounding box center [209, 166] width 74 height 11
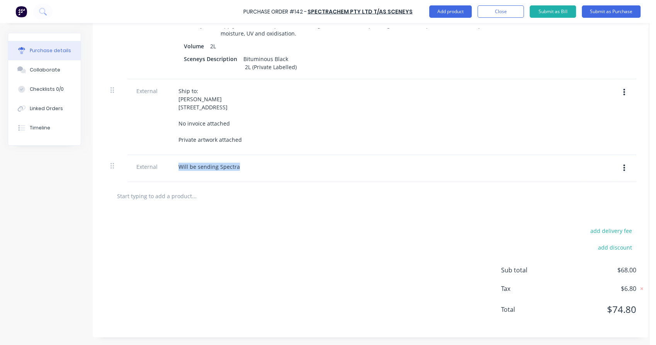
click at [622, 168] on button "button" at bounding box center [624, 168] width 18 height 14
click at [601, 201] on button "Delete" at bounding box center [601, 203] width 66 height 15
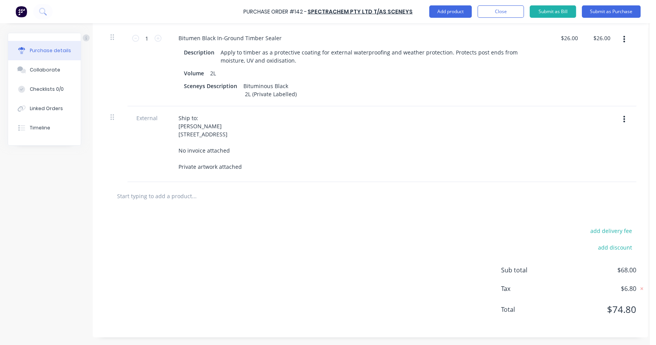
scroll to position [302, 0]
click at [596, 235] on button "add delivery fee" at bounding box center [611, 231] width 51 height 10
type input "5"
type input "$60.00"
click at [553, 202] on div at bounding box center [371, 194] width 520 height 15
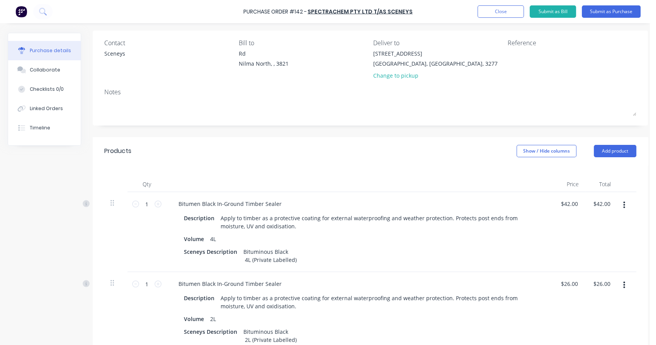
scroll to position [41, 0]
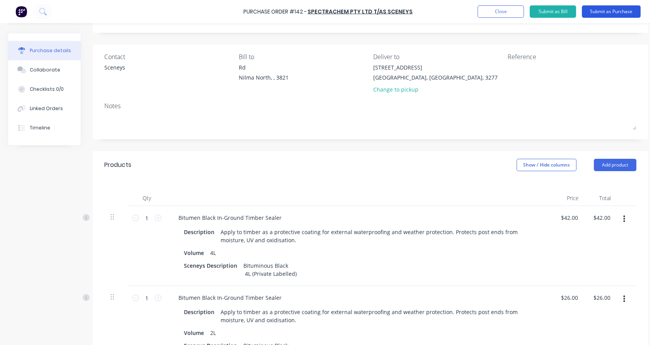
click at [599, 11] on button "Submit as Purchase" at bounding box center [611, 11] width 59 height 12
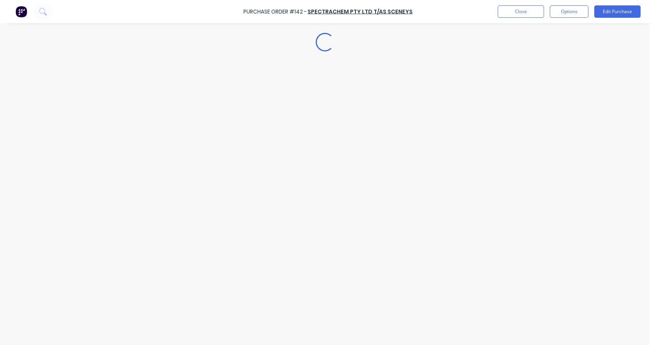
scroll to position [0, 0]
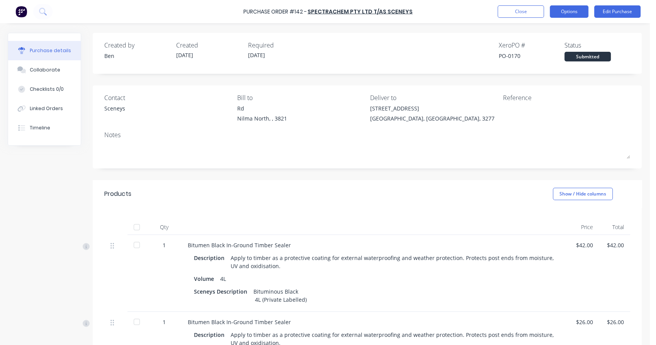
click at [572, 10] on button "Options" at bounding box center [569, 11] width 39 height 12
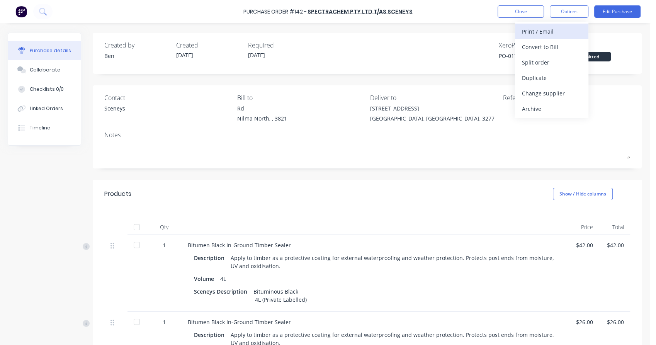
click at [564, 28] on div "Print / Email" at bounding box center [552, 31] width 60 height 11
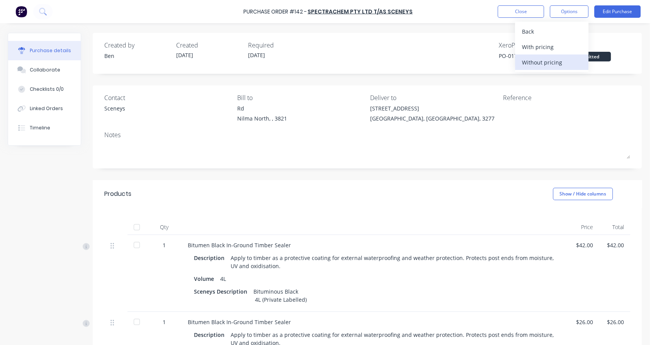
click at [569, 61] on div "Without pricing" at bounding box center [552, 62] width 60 height 11
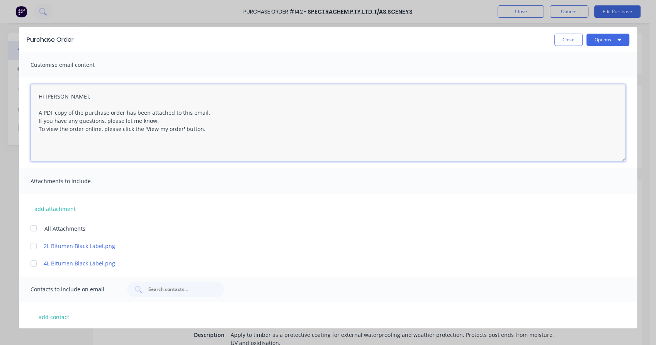
click at [31, 229] on div at bounding box center [33, 228] width 15 height 15
type textarea "Hi Jen, A PDF copy of the purchase order has been attached to this email. If yo…"
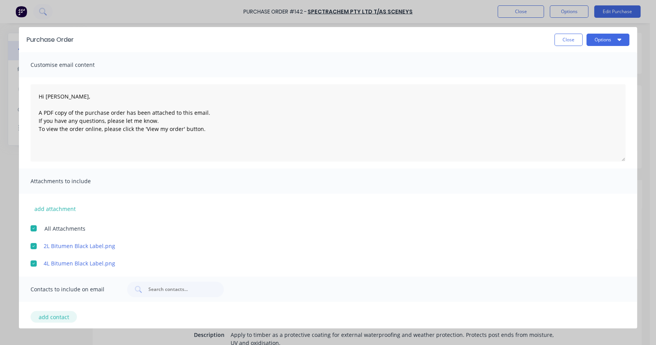
click at [47, 315] on button "add contact" at bounding box center [54, 317] width 46 height 12
select select "AU"
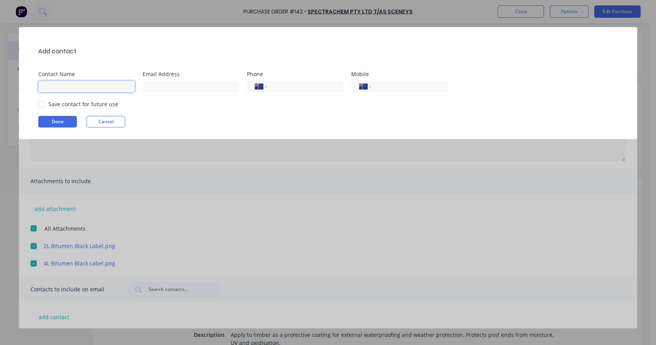
click at [88, 87] on input at bounding box center [86, 87] width 97 height 12
type input "Jen"
click at [160, 86] on input at bounding box center [191, 87] width 97 height 12
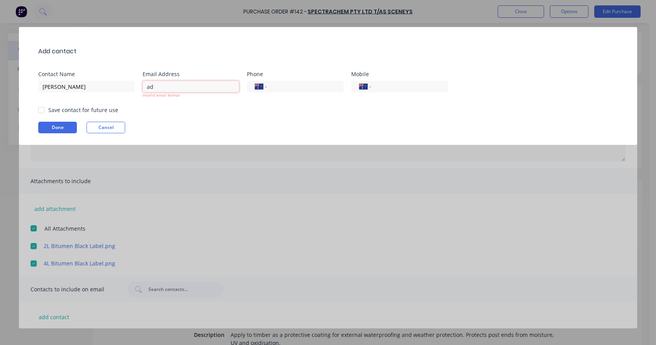
type input "a"
paste input "admin@sceneys.com.au"
click at [40, 111] on div at bounding box center [41, 109] width 15 height 15
type input "admin@sceneys.com.au"
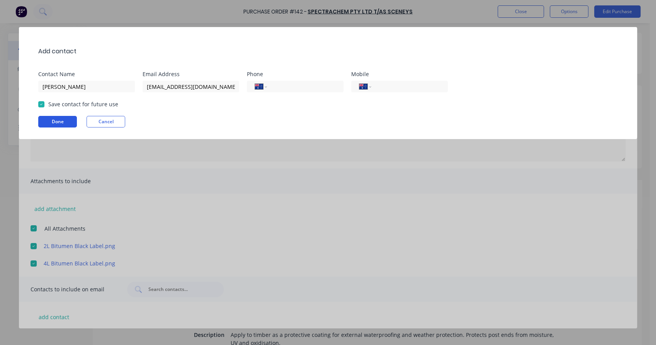
click at [55, 129] on div "Add contact Contact Name Jen Email Address admin@sceneys.com.au Phone Internati…" at bounding box center [328, 83] width 618 height 112
click at [61, 124] on button "Done" at bounding box center [57, 122] width 39 height 12
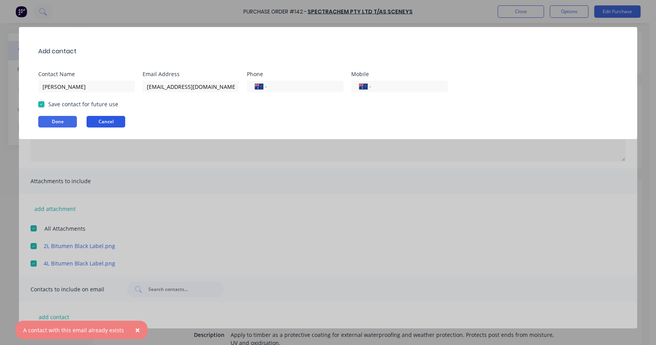
click at [115, 119] on button "Cancel" at bounding box center [106, 122] width 39 height 12
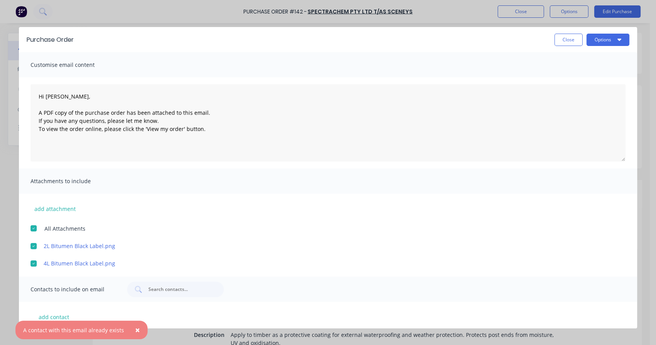
scroll to position [63, 0]
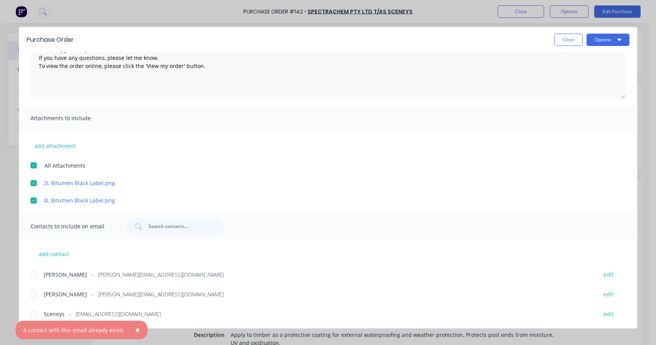
click at [35, 312] on div at bounding box center [33, 314] width 15 height 15
click at [603, 40] on button "Options" at bounding box center [608, 40] width 43 height 12
click at [580, 92] on div "Email" at bounding box center [593, 90] width 60 height 11
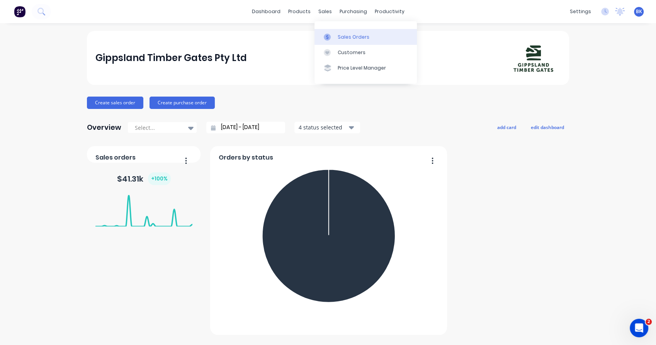
click at [342, 38] on div "Sales Orders" at bounding box center [354, 37] width 32 height 7
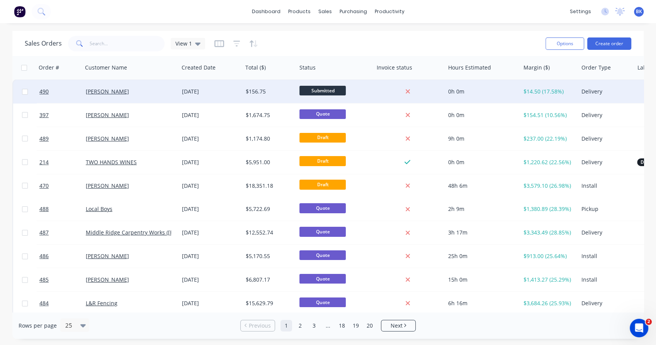
click at [147, 94] on div "[PERSON_NAME]" at bounding box center [129, 92] width 86 height 8
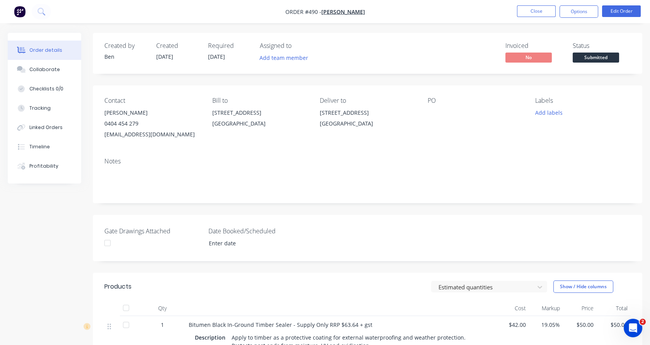
copy div "449 Wiltons Road Mepunga West, Victoria, 3277"
drag, startPoint x: 295, startPoint y: 132, endPoint x: 210, endPoint y: 114, distance: 87.3
click at [210, 114] on div "Contact Mathew Solly 0404 454 279 sollymatt@hotmail.com Bill to 449 Wiltons Roa…" at bounding box center [367, 118] width 549 height 66
click at [522, 10] on button "Close" at bounding box center [536, 11] width 39 height 12
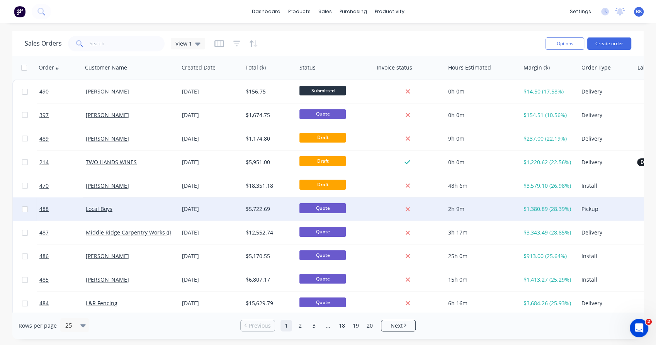
click at [147, 212] on div "Local Boys" at bounding box center [129, 209] width 86 height 8
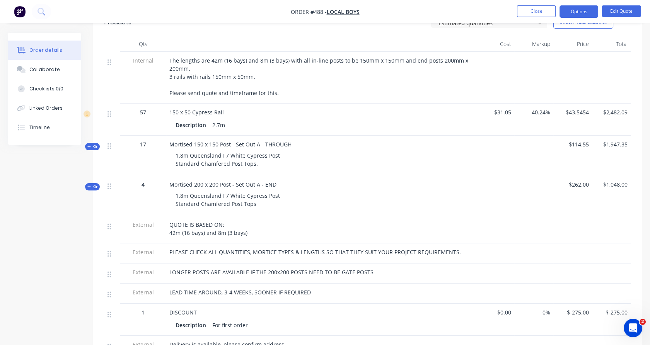
scroll to position [264, 0]
click at [630, 10] on button "Edit Quote" at bounding box center [621, 11] width 39 height 12
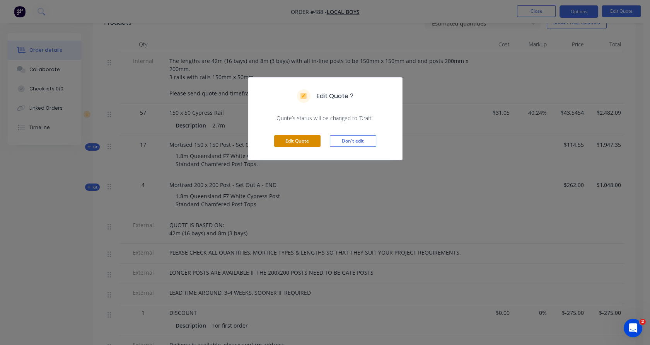
click at [287, 142] on button "Edit Quote" at bounding box center [297, 141] width 46 height 12
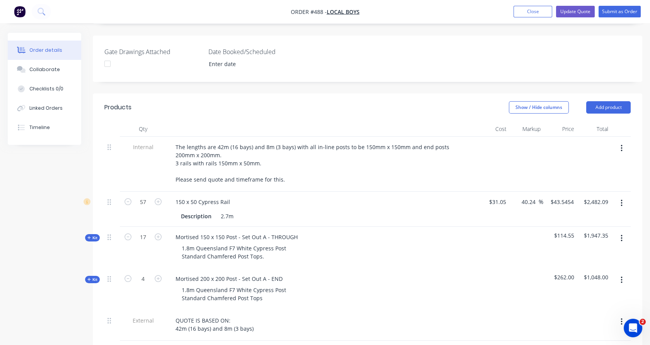
scroll to position [203, 0]
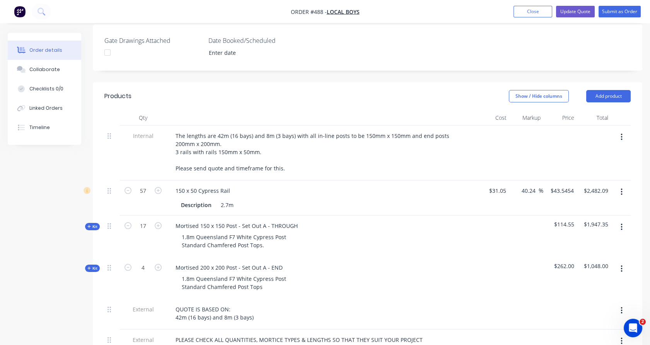
click at [622, 266] on icon "button" at bounding box center [621, 269] width 2 height 7
click at [591, 315] on div "Duplicate" at bounding box center [594, 320] width 60 height 11
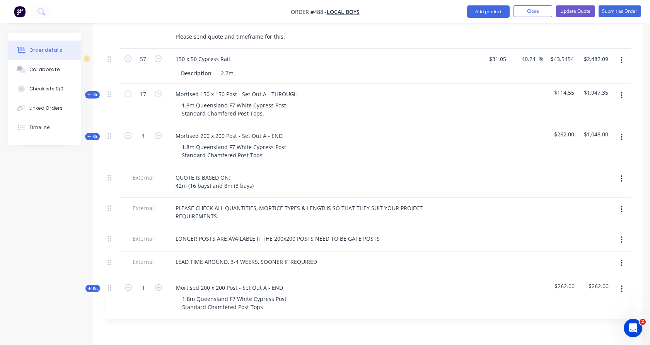
scroll to position [337, 0]
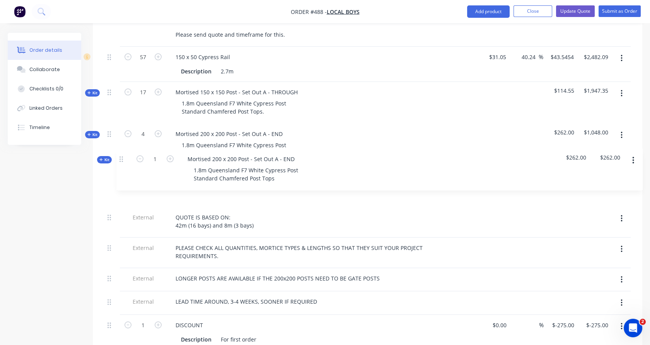
drag, startPoint x: 107, startPoint y: 325, endPoint x: 119, endPoint y: 149, distance: 177.0
click at [119, 149] on div "Internal The lengths are 42m (16 bays) and 8m (3 bays) with all in-line posts t…" at bounding box center [367, 183] width 526 height 382
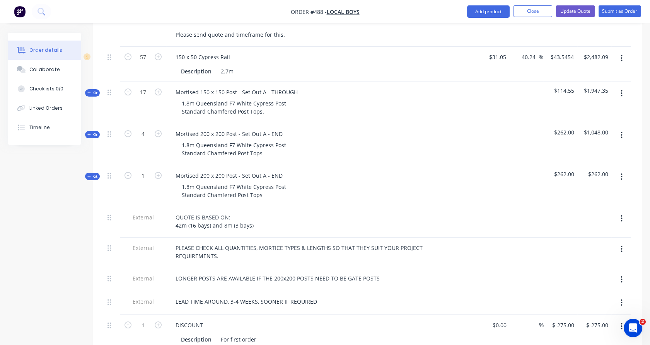
click at [124, 129] on button "button" at bounding box center [128, 133] width 10 height 8
type input "3"
click at [94, 174] on span "Kit" at bounding box center [92, 177] width 10 height 6
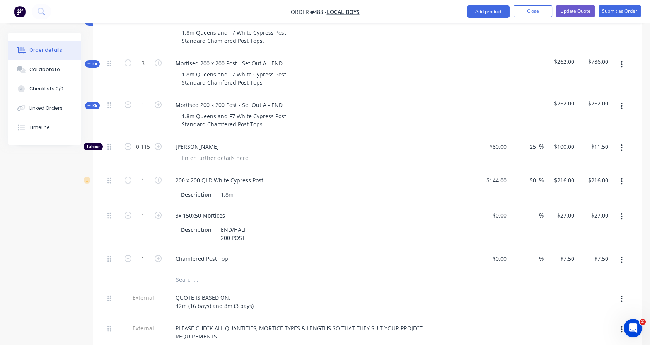
scroll to position [409, 0]
click at [188, 271] on input "text" at bounding box center [252, 278] width 155 height 15
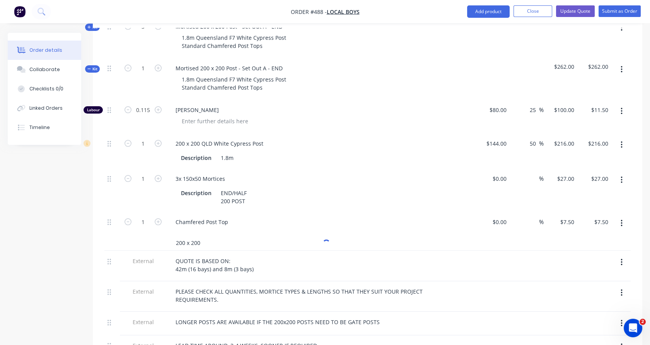
scroll to position [451, 0]
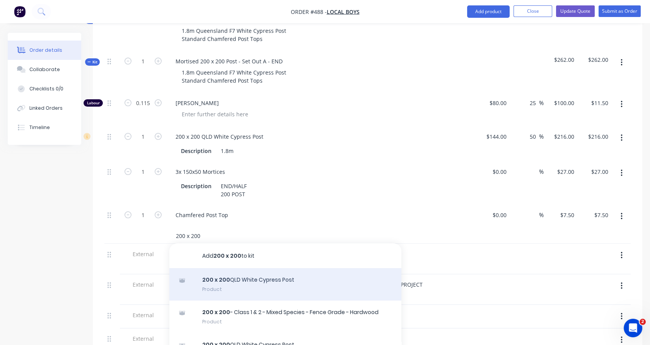
type input "200 x 200"
click at [226, 271] on div "200 x 200 QLD White Cypress Post Product" at bounding box center [285, 284] width 232 height 32
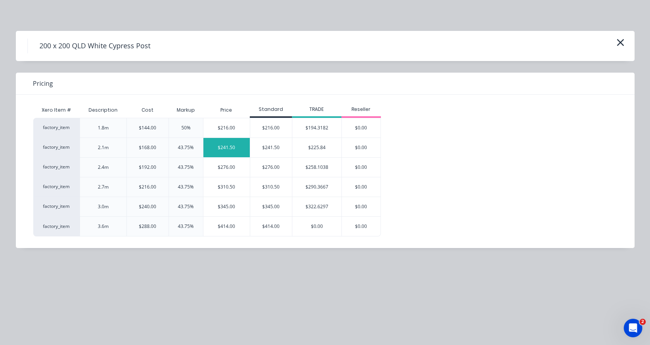
click at [234, 152] on div "$241.50" at bounding box center [226, 147] width 47 height 19
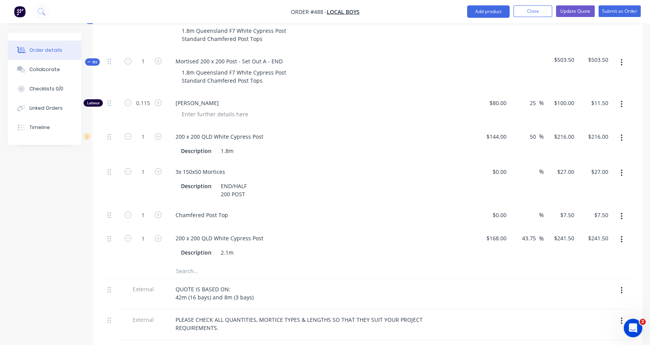
click at [622, 58] on icon "button" at bounding box center [621, 62] width 2 height 9
click at [575, 124] on div "Delete" at bounding box center [594, 129] width 60 height 11
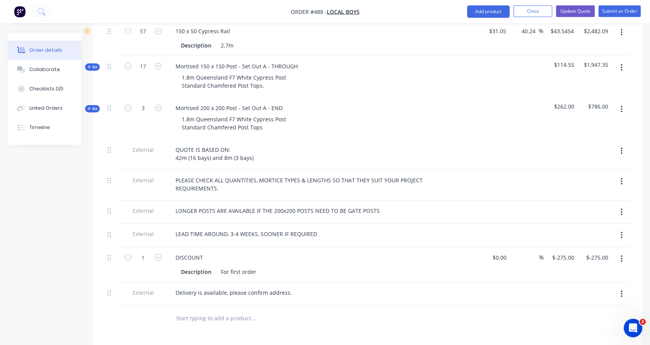
scroll to position [362, 0]
click at [624, 103] on button "button" at bounding box center [621, 110] width 18 height 14
click at [587, 156] on div "Duplicate" at bounding box center [594, 161] width 60 height 11
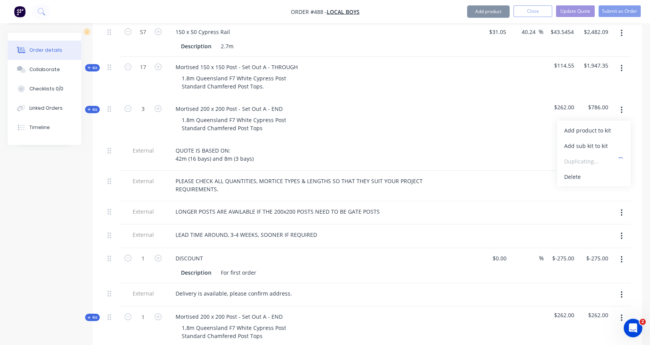
scroll to position [441, 0]
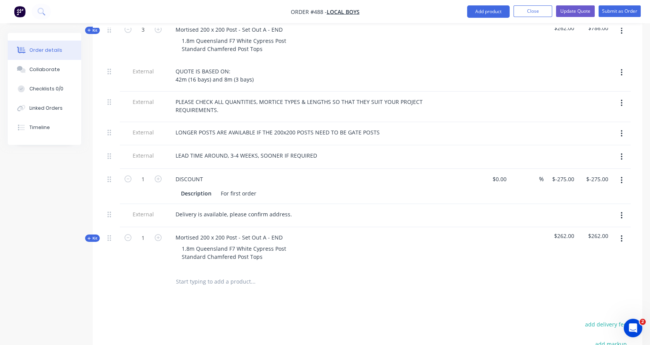
click at [93, 235] on span "Kit" at bounding box center [92, 238] width 10 height 6
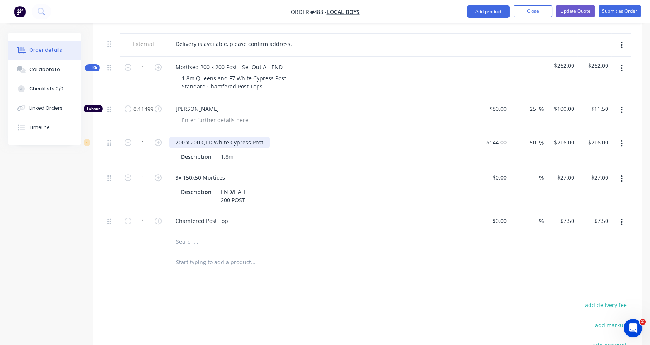
scroll to position [612, 0]
click at [187, 233] on input "text" at bounding box center [252, 240] width 155 height 15
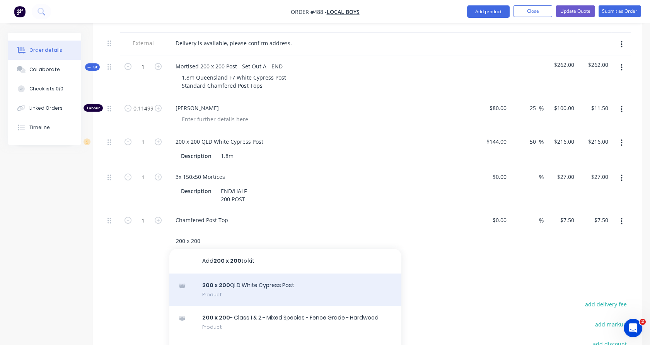
type input "200 x 200"
click at [228, 274] on div "200 x 200 QLD White Cypress Post Product" at bounding box center [285, 290] width 232 height 32
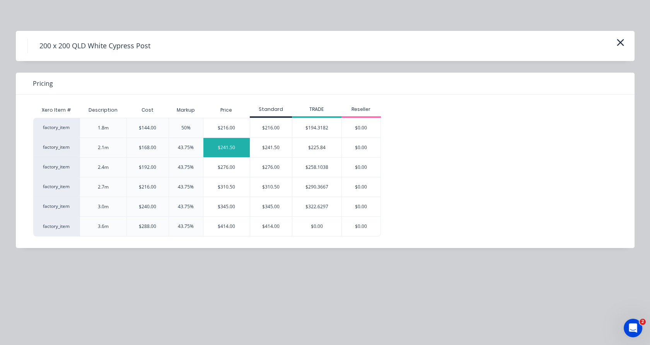
click at [238, 145] on div "$241.50" at bounding box center [226, 147] width 47 height 19
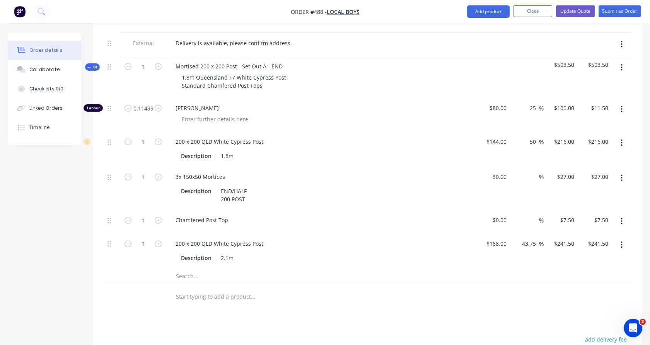
click at [624, 136] on button "button" at bounding box center [621, 143] width 18 height 14
click at [593, 187] on button "Delete" at bounding box center [593, 194] width 73 height 15
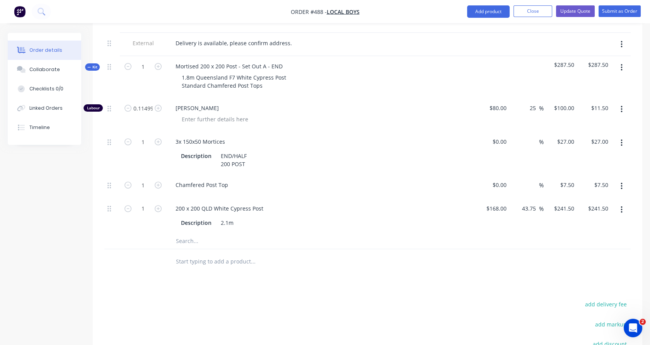
scroll to position [606, 0]
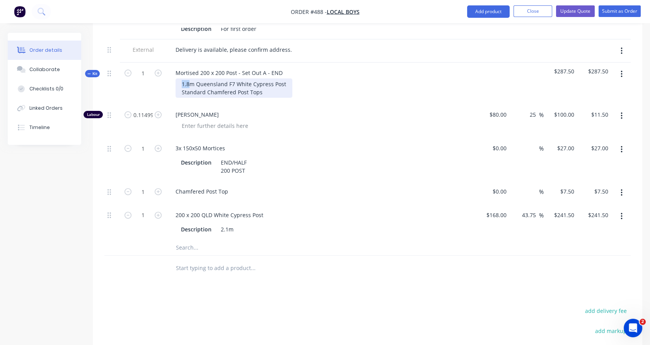
drag, startPoint x: 189, startPoint y: 65, endPoint x: 179, endPoint y: 65, distance: 10.4
click at [179, 78] on div "1.8m Queensland F7 White Cypress Post Standard Chamfered Post Tops" at bounding box center [233, 87] width 117 height 19
click at [139, 70] on div "1" at bounding box center [143, 84] width 46 height 42
click at [89, 72] on icon "button" at bounding box center [88, 74] width 3 height 4
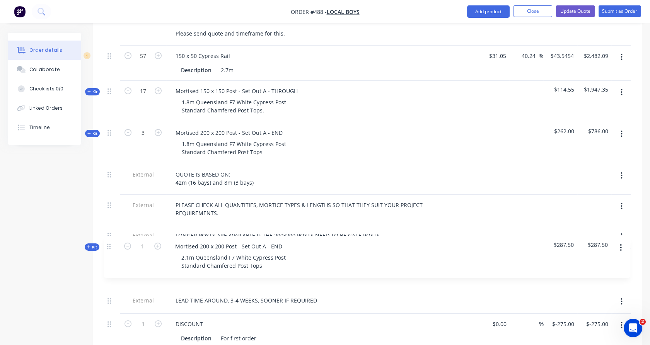
scroll to position [339, 0]
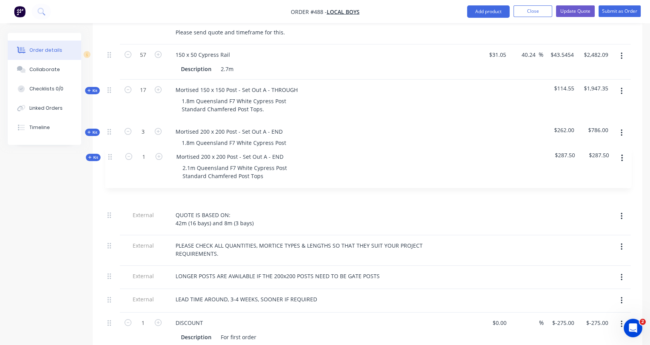
drag, startPoint x: 110, startPoint y: 323, endPoint x: 109, endPoint y: 141, distance: 181.7
click at [109, 141] on div "Internal The lengths are 42m (16 bays) and 8m (3 bays) with all in-line posts t…" at bounding box center [367, 181] width 526 height 382
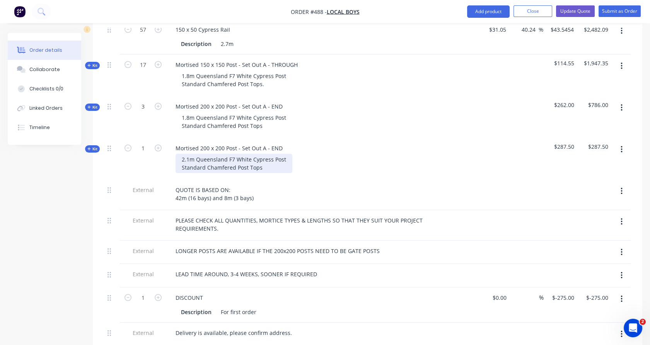
scroll to position [364, 0]
click at [572, 11] on button "Update Quote" at bounding box center [575, 11] width 39 height 12
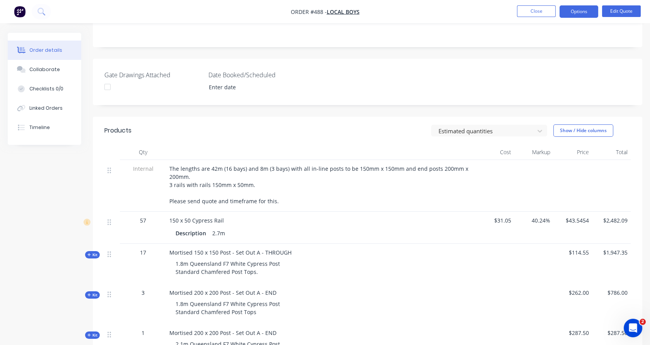
scroll to position [0, 0]
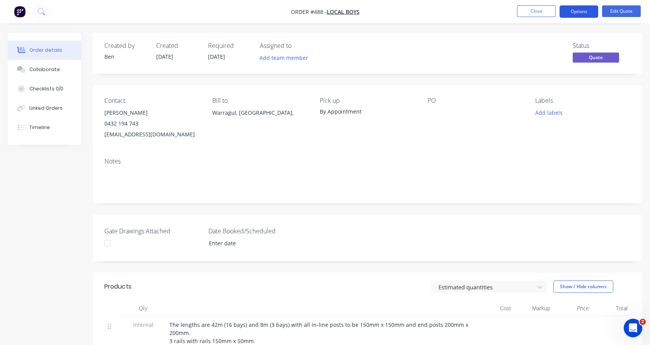
click at [588, 12] on button "Options" at bounding box center [578, 11] width 39 height 12
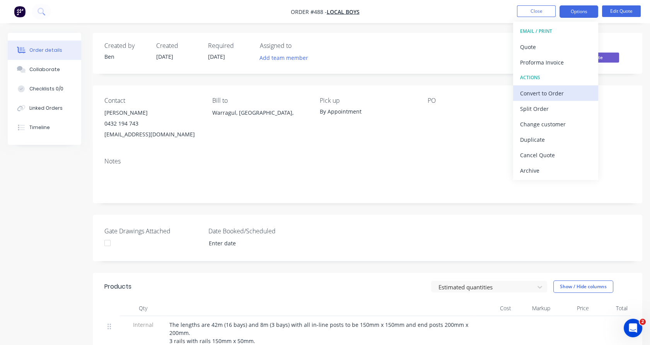
click at [538, 95] on div "Convert to Order" at bounding box center [555, 93] width 71 height 11
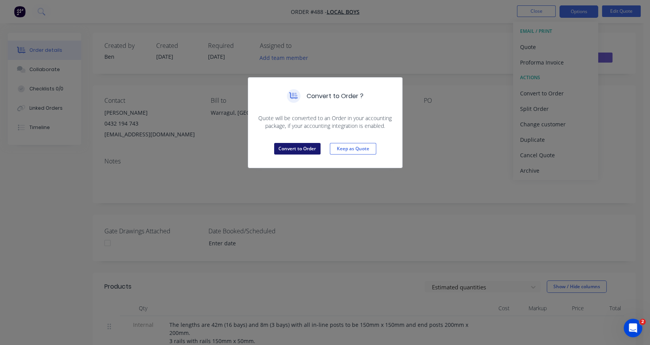
click at [300, 143] on button "Convert to Order" at bounding box center [297, 149] width 46 height 12
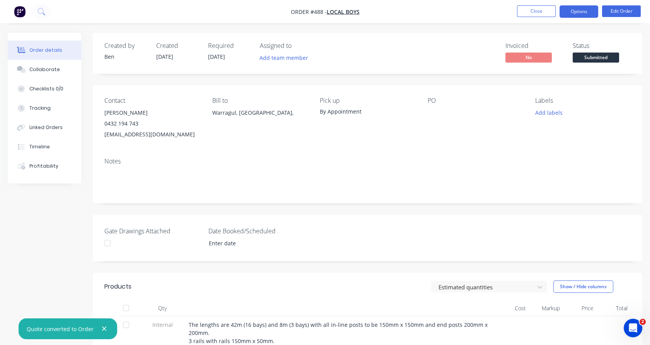
click at [586, 12] on button "Options" at bounding box center [578, 11] width 39 height 12
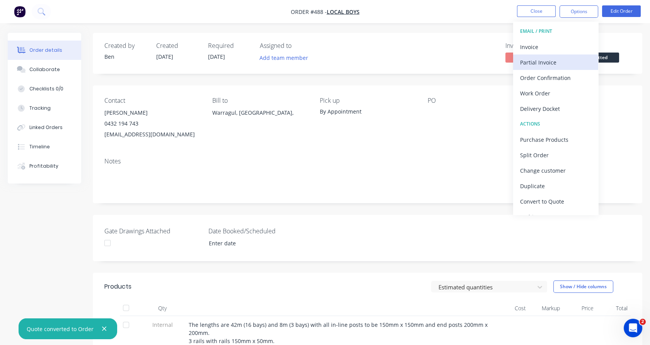
click at [567, 62] on div "Partial Invoice" at bounding box center [555, 62] width 71 height 11
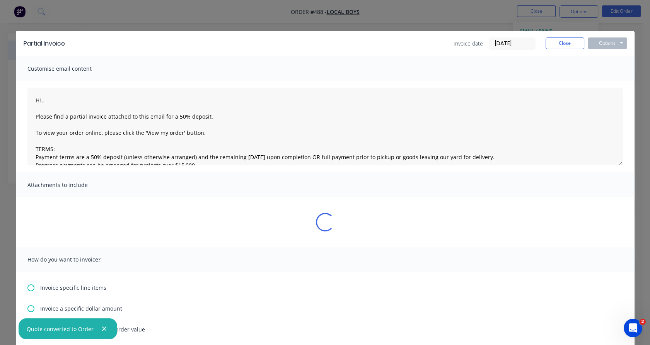
type textarea "Hi , Please find a partial invoice attached to this email for a 50% deposit. To…"
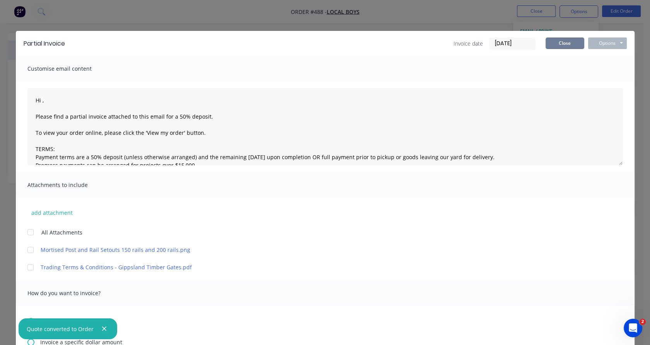
click at [557, 40] on button "Close" at bounding box center [564, 43] width 39 height 12
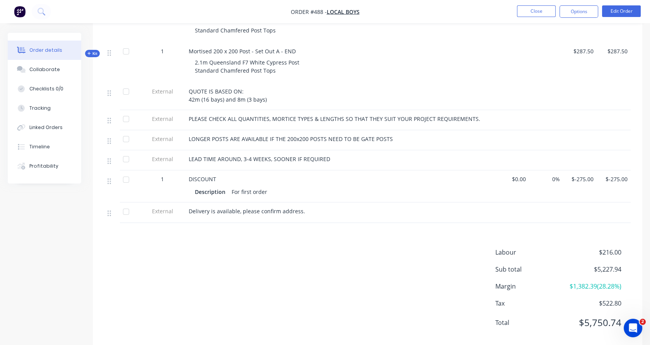
scroll to position [454, 0]
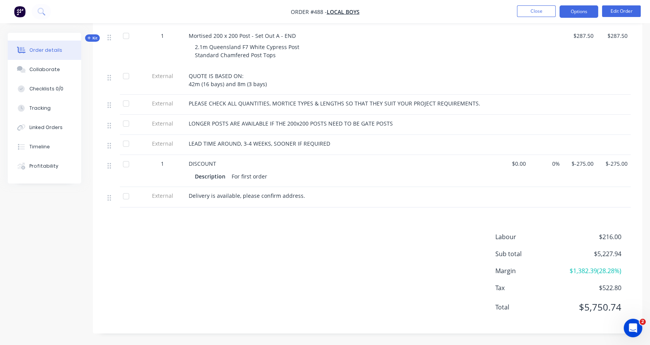
click at [575, 14] on button "Options" at bounding box center [578, 11] width 39 height 12
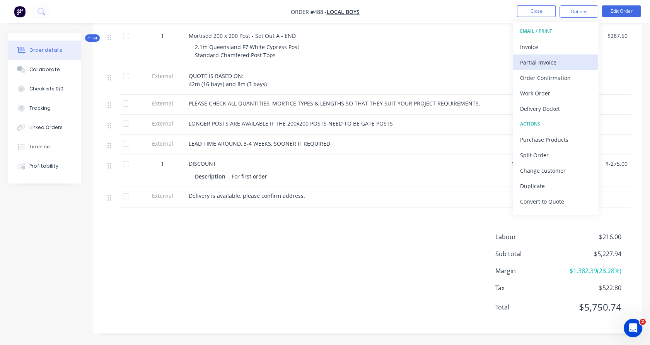
click at [559, 62] on div "Partial Invoice" at bounding box center [555, 62] width 71 height 11
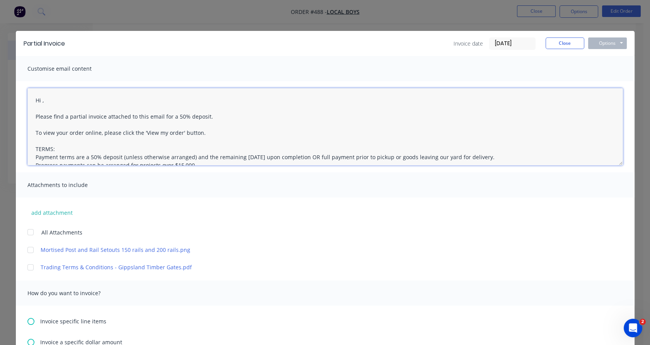
click at [39, 100] on textarea "Hi , Please find a partial invoice attached to this email for a 50% deposit. To…" at bounding box center [324, 126] width 595 height 77
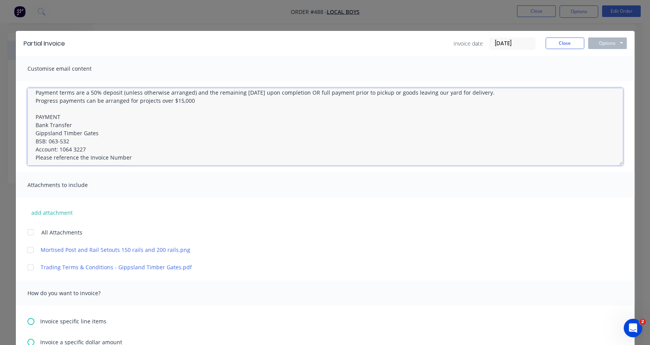
scroll to position [64, 0]
click at [27, 233] on div at bounding box center [30, 232] width 15 height 15
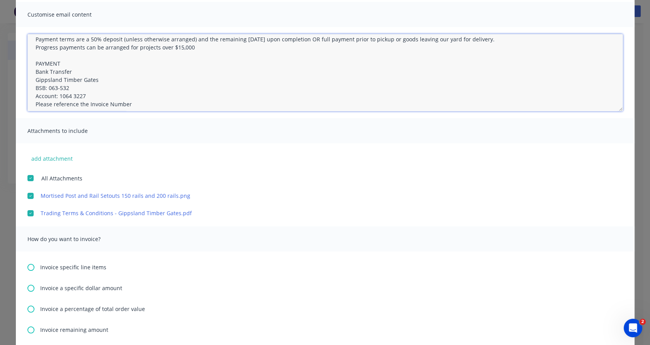
scroll to position [53, 0]
type textarea "Hi Matt, Please find a partial invoice attached to this email for a 50% deposit…"
click at [28, 287] on icon at bounding box center [30, 289] width 7 height 7
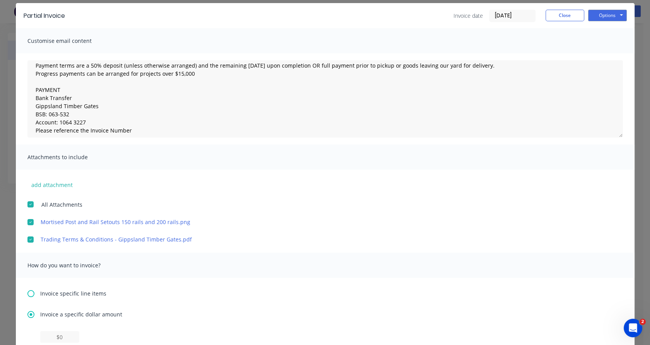
scroll to position [65, 0]
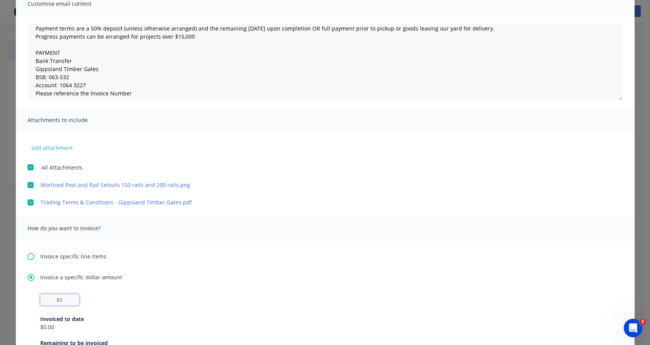
click at [61, 295] on input "text" at bounding box center [59, 300] width 39 height 12
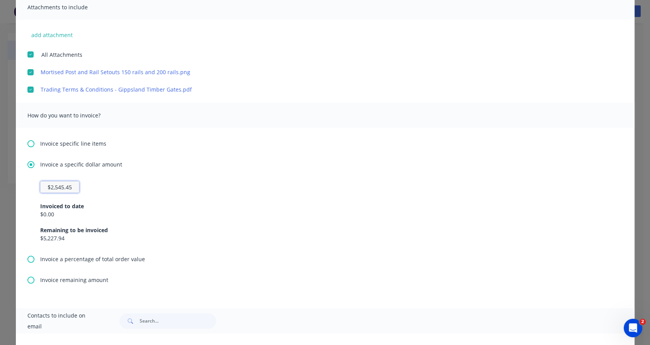
scroll to position [236, 0]
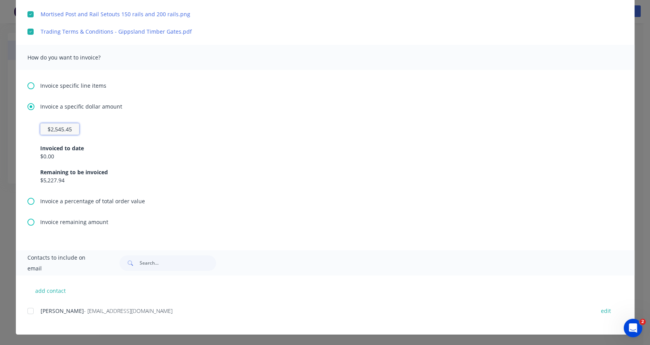
click at [26, 310] on div at bounding box center [30, 310] width 15 height 15
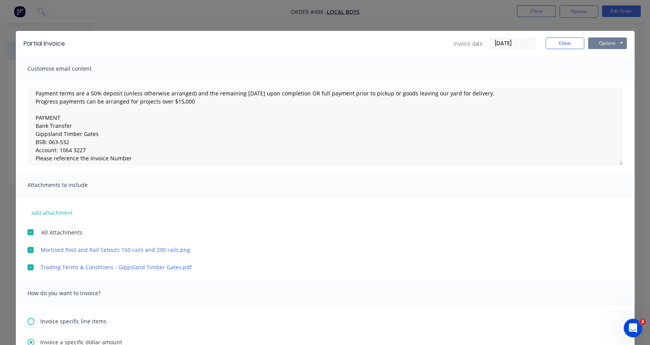
type input "$2,545.45"
click at [595, 46] on button "Options" at bounding box center [607, 43] width 39 height 12
click at [601, 80] on button "Email" at bounding box center [612, 82] width 49 height 13
